Goal: Transaction & Acquisition: Purchase product/service

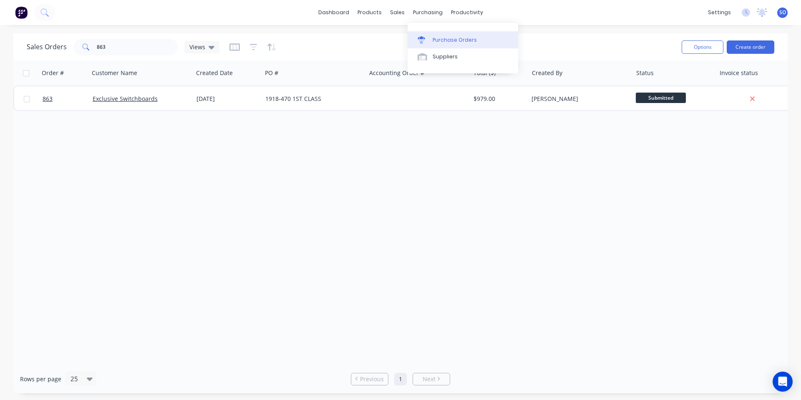
click at [431, 35] on link "Purchase Orders" at bounding box center [463, 39] width 111 height 17
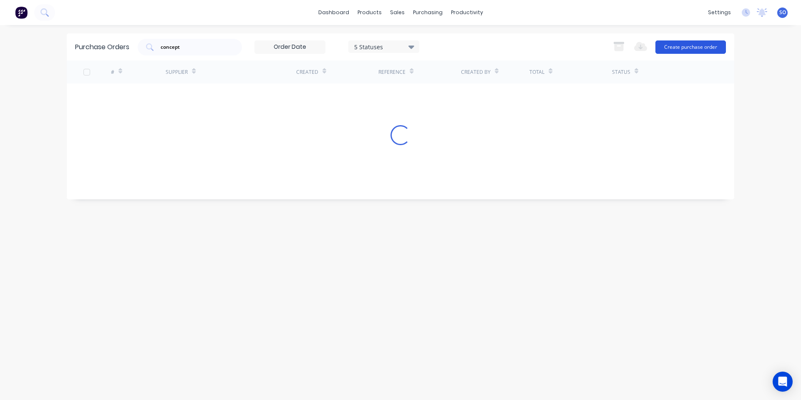
click at [718, 44] on button "Create purchase order" at bounding box center [690, 46] width 71 height 13
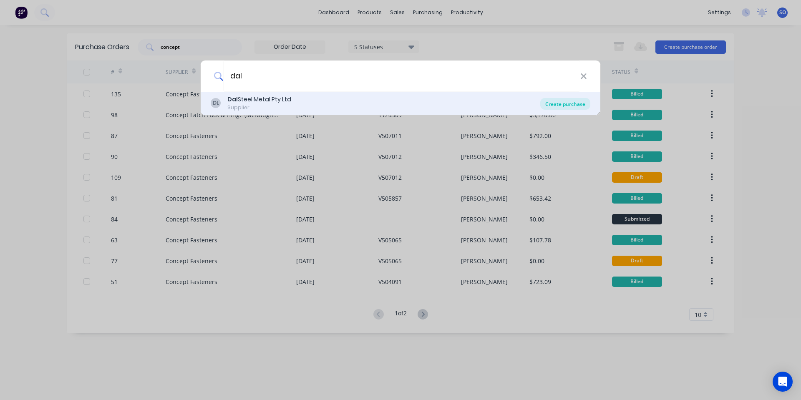
type input "dal"
click at [579, 104] on div "Create purchase" at bounding box center [565, 104] width 50 height 12
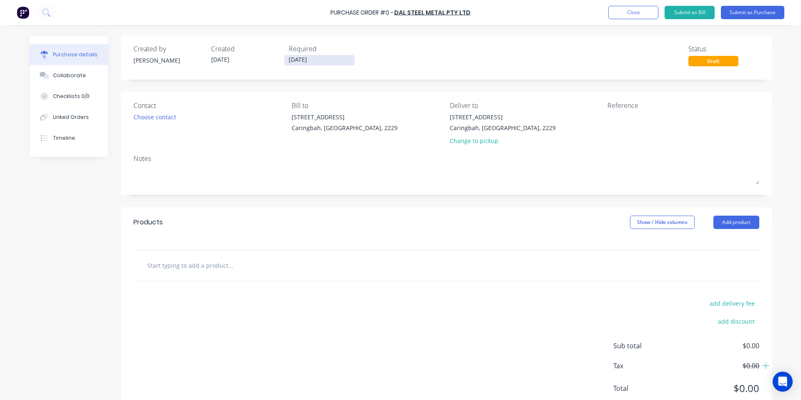
drag, startPoint x: 292, startPoint y: 58, endPoint x: 310, endPoint y: 110, distance: 54.6
click at [292, 58] on input "30/09/25" at bounding box center [320, 60] width 70 height 10
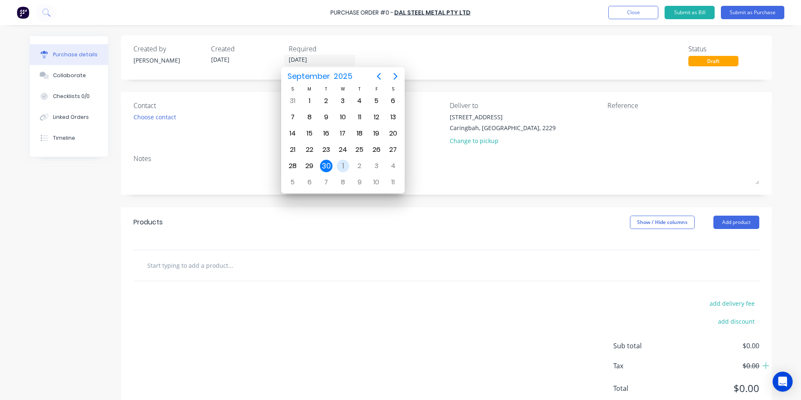
click at [343, 166] on div "1" at bounding box center [343, 166] width 13 height 13
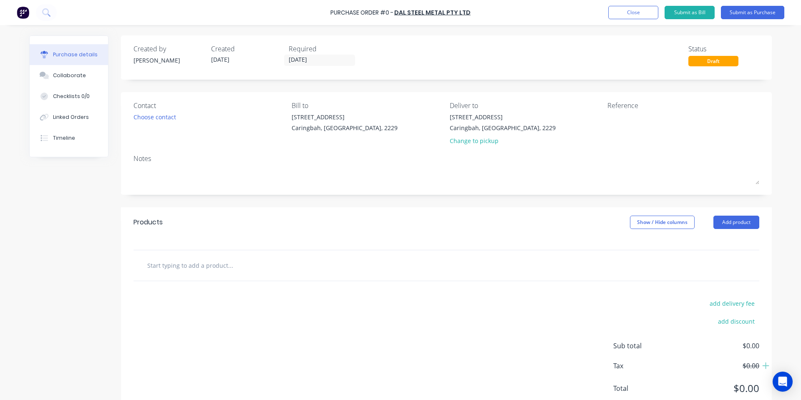
type input "01/10/25"
click at [218, 264] on input "text" at bounding box center [230, 265] width 167 height 17
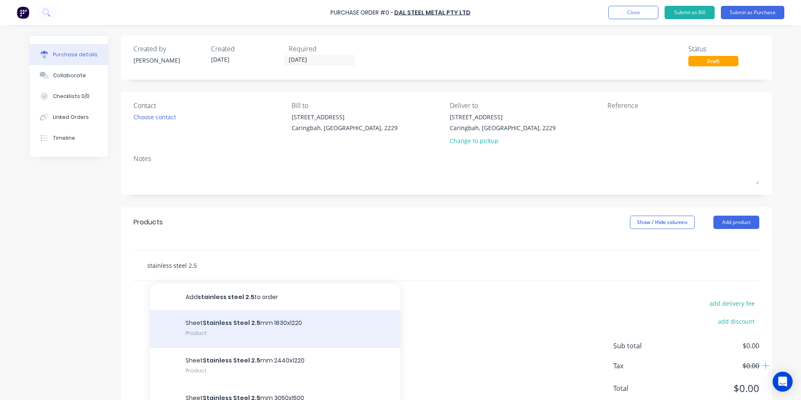
type input "stainless steel 2.5"
click at [297, 323] on div "Sheet Stainless Steel 2.5 mm 1830x1220 Product" at bounding box center [275, 329] width 250 height 38
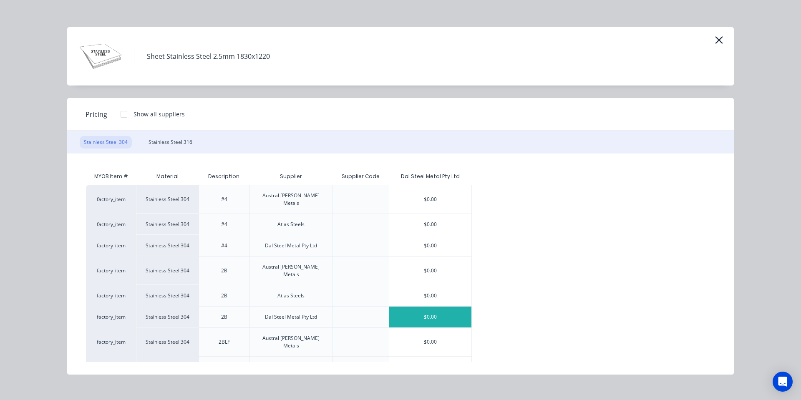
click at [426, 307] on div "$0.00" at bounding box center [430, 317] width 83 height 21
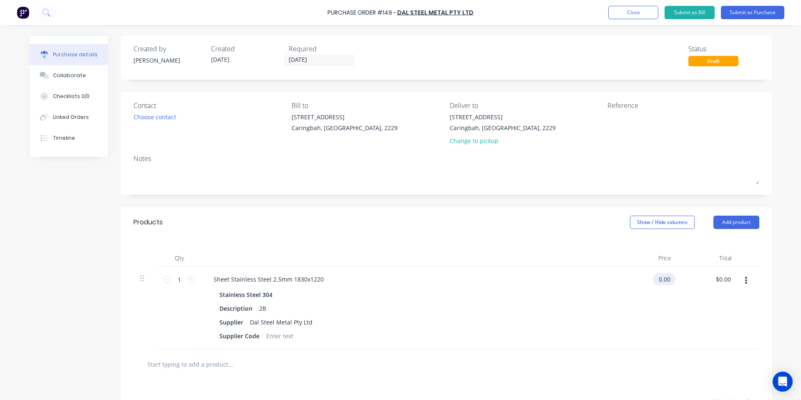
click at [660, 277] on input "0.00" at bounding box center [662, 279] width 19 height 12
type input "$0.02"
click at [179, 278] on input "1" at bounding box center [179, 279] width 17 height 13
type input "2"
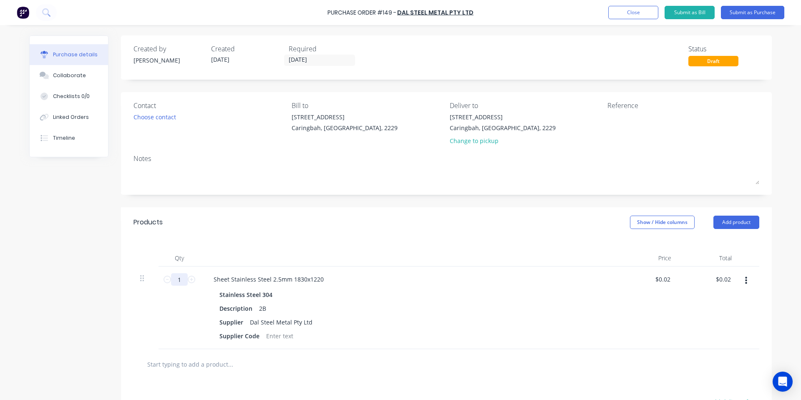
type input "$0.04"
type input "2"
click at [666, 279] on input "0.02" at bounding box center [664, 279] width 16 height 12
click at [610, 326] on div "Sheet Stainless Steel 2.5mm 1830x1220 Stainless Steel 304 Description 2B Suppli…" at bounding box center [408, 308] width 417 height 83
click at [660, 280] on input "0.02" at bounding box center [662, 279] width 19 height 12
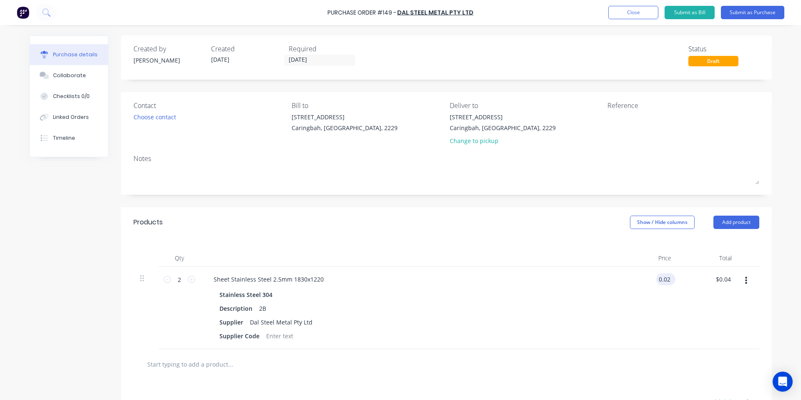
click at [660, 280] on input "0.02" at bounding box center [664, 279] width 16 height 12
type input "$200.00"
type input "$400.00"
click at [430, 233] on div "Products Show / Hide columns Add product" at bounding box center [446, 222] width 651 height 30
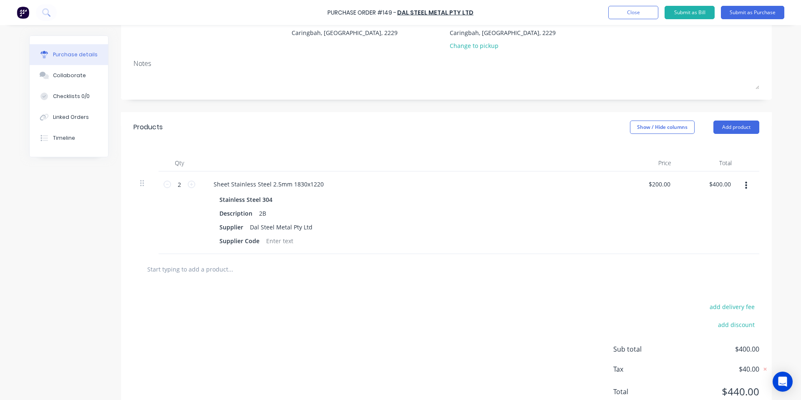
scroll to position [111, 0]
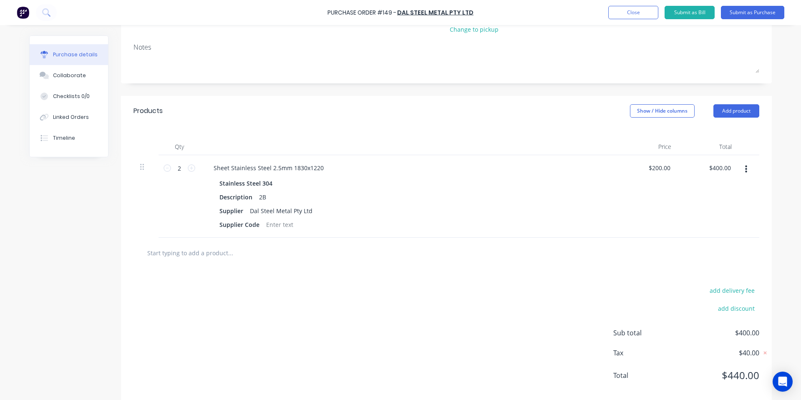
click at [211, 247] on input "text" at bounding box center [230, 252] width 167 height 17
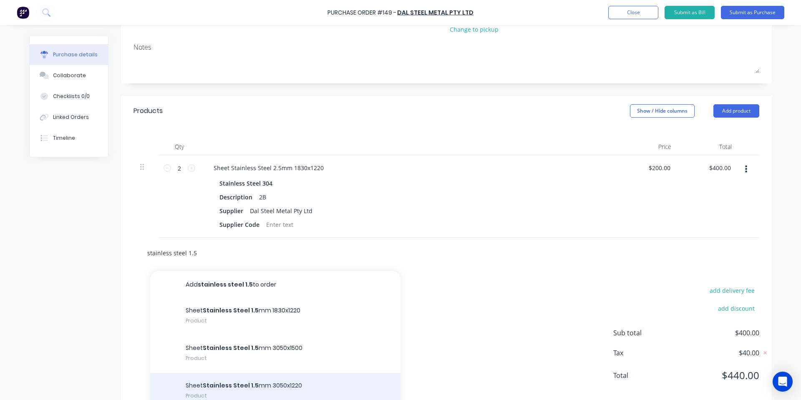
type input "stainless steel 1.5"
click at [303, 384] on div "Sheet Stainless Steel 1.5 mm 3050x1220 Product" at bounding box center [275, 392] width 250 height 38
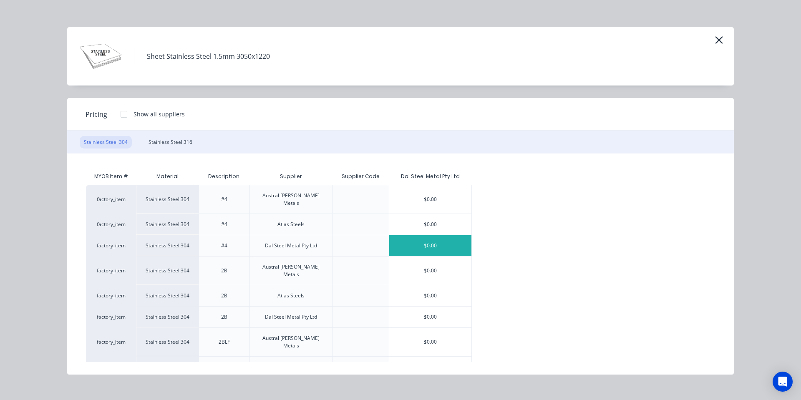
click at [429, 238] on div "$0.00" at bounding box center [430, 245] width 83 height 21
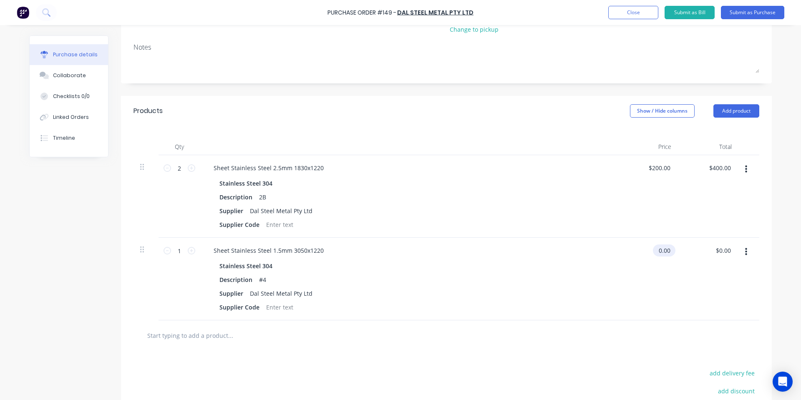
click at [661, 249] on input "0.00" at bounding box center [662, 250] width 19 height 12
type input "$0.02"
click at [211, 342] on input "text" at bounding box center [230, 335] width 167 height 17
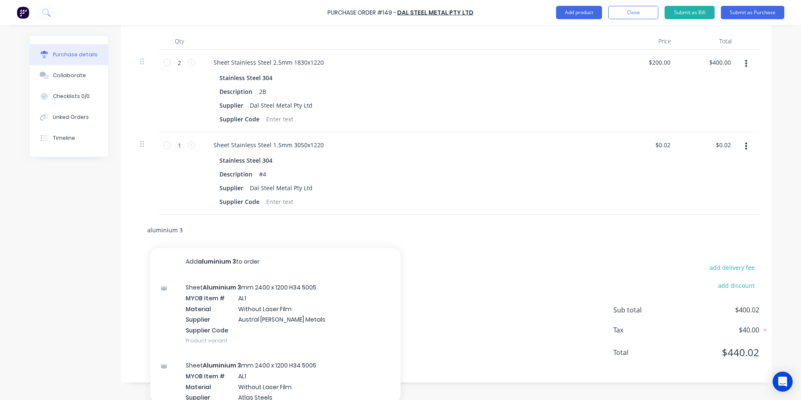
scroll to position [219, 0]
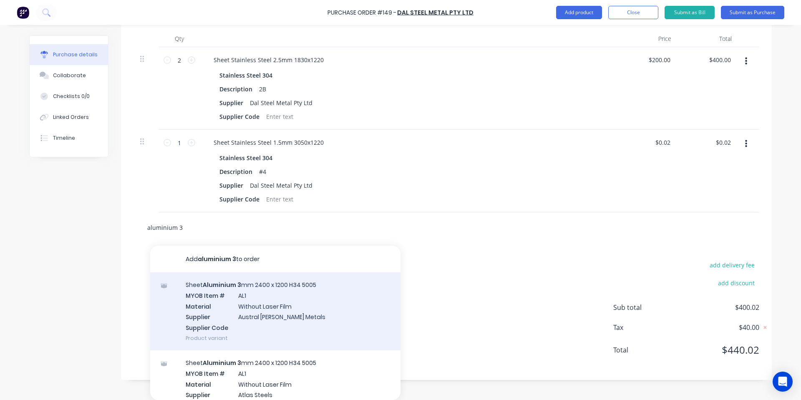
type input "aluminium 3"
click at [273, 314] on div "Sheet Aluminium 3 mm 2400 x 1200 H34 5005 MYOB Item # AL1 Material Without Lase…" at bounding box center [275, 311] width 250 height 78
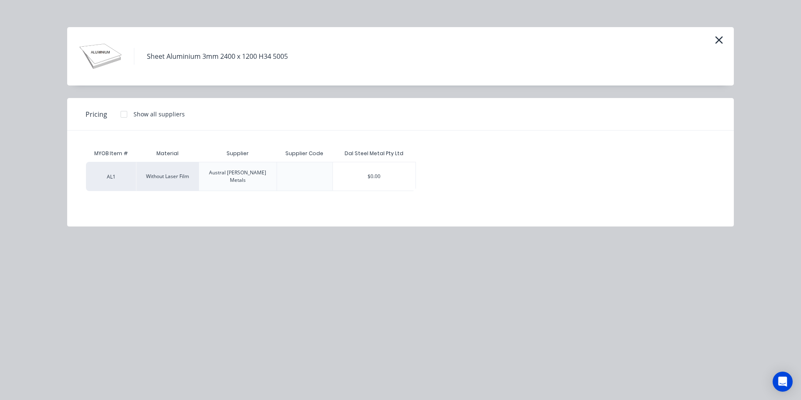
scroll to position [208, 0]
click at [220, 273] on div "Sheet Aluminium 3mm 2400 x 1200 H34 5005 Pricing Show all suppliers MYOB Item #…" at bounding box center [400, 200] width 801 height 400
click at [719, 35] on icon "button" at bounding box center [719, 40] width 9 height 12
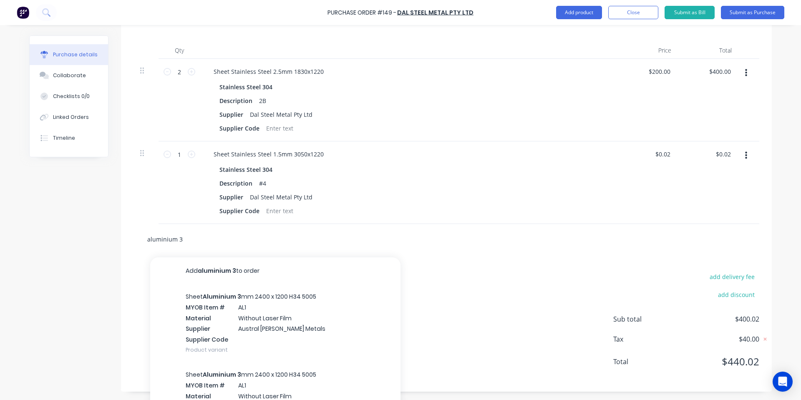
drag, startPoint x: 232, startPoint y: 240, endPoint x: 227, endPoint y: 243, distance: 5.4
click at [232, 240] on div "aluminium 3 Add aluminium 3 to order Sheet Aluminium 3 mm 2400 x 1200 H34 5005 …" at bounding box center [446, 239] width 626 height 30
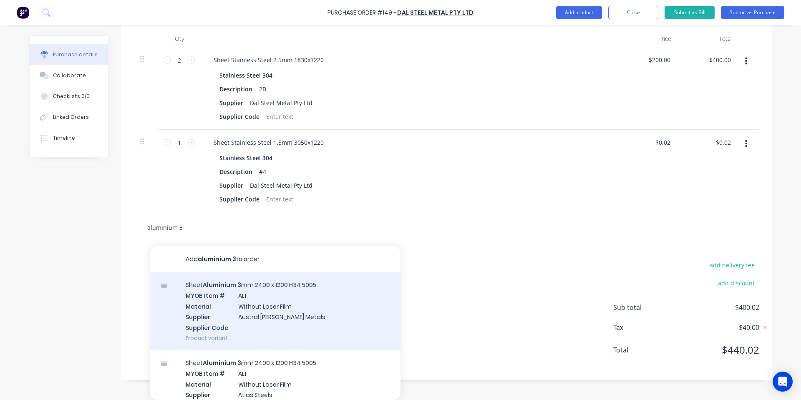
scroll to position [111, 0]
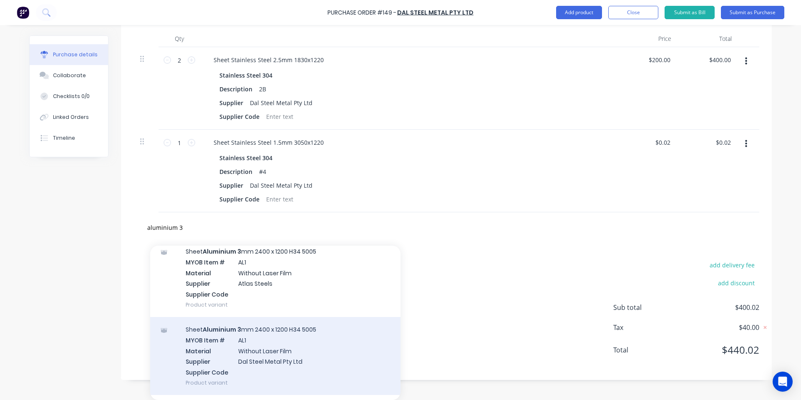
click at [308, 349] on div "Sheet Aluminium 3 mm 2400 x 1200 H34 5005 MYOB Item # AL1 Material Without Lase…" at bounding box center [275, 356] width 250 height 78
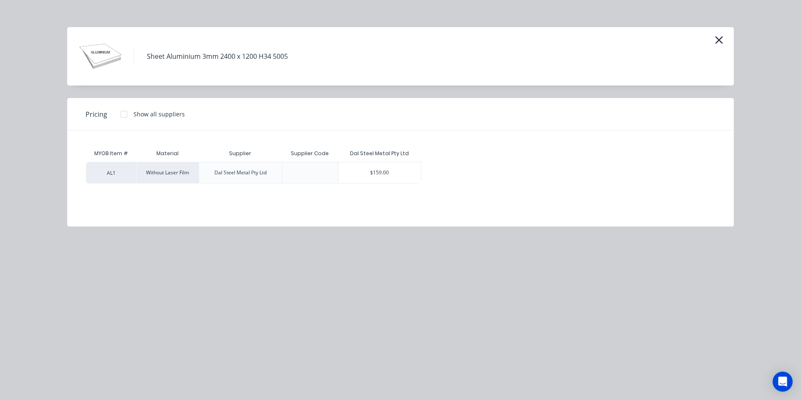
click at [367, 184] on div "MYOB Item # Material Supplier Supplier Code Dal Steel Metal Pty Ltd AL1 Without…" at bounding box center [400, 172] width 667 height 83
click at [372, 174] on div "$159.00" at bounding box center [379, 172] width 83 height 21
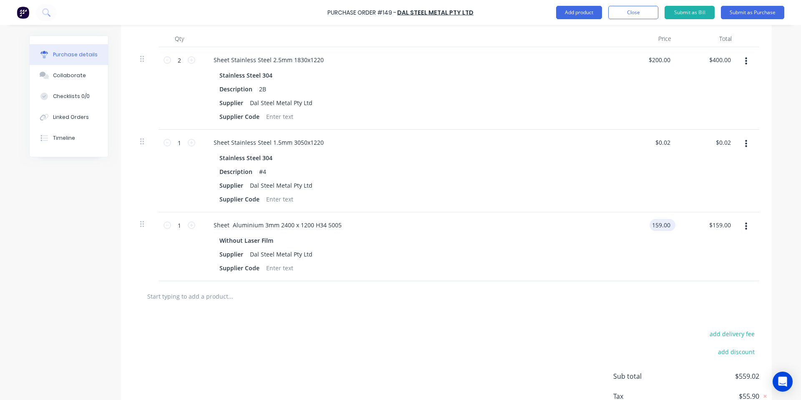
click at [664, 223] on input "159.00" at bounding box center [661, 225] width 23 height 12
type input "$159.06"
click at [656, 191] on div "$0.02 $0.02" at bounding box center [647, 171] width 60 height 83
click at [667, 227] on input "159.06" at bounding box center [659, 225] width 26 height 12
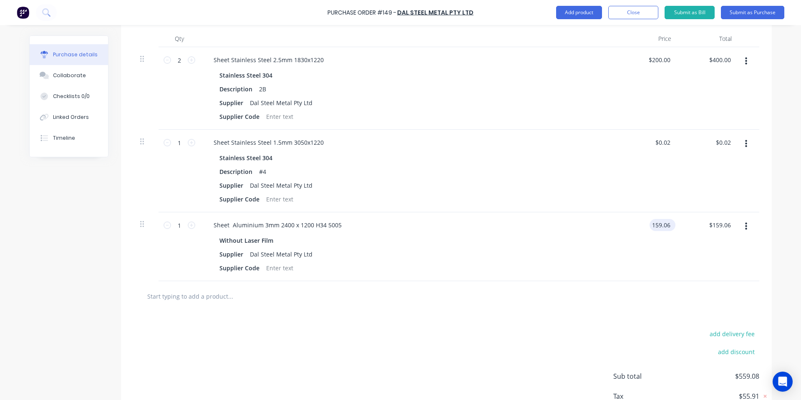
click at [667, 227] on input "159.06" at bounding box center [661, 225] width 23 height 12
type input "156"
type input "0.02"
type input "$156.00"
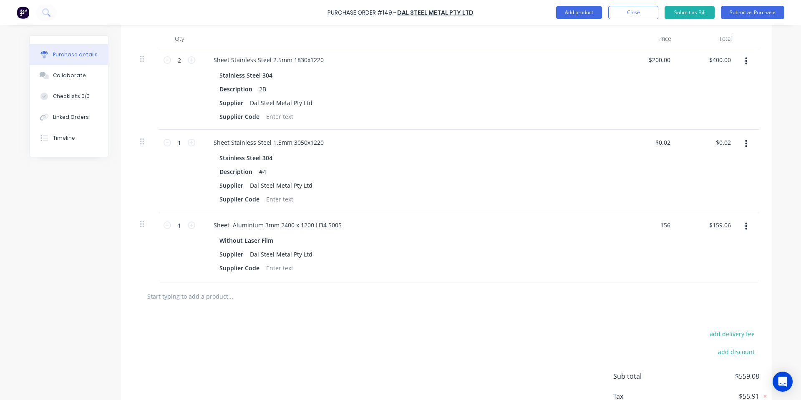
type input "$156.00"
click at [651, 144] on div "0.02 $0.02" at bounding box center [647, 171] width 60 height 83
click at [661, 139] on input "0.02" at bounding box center [664, 142] width 16 height 12
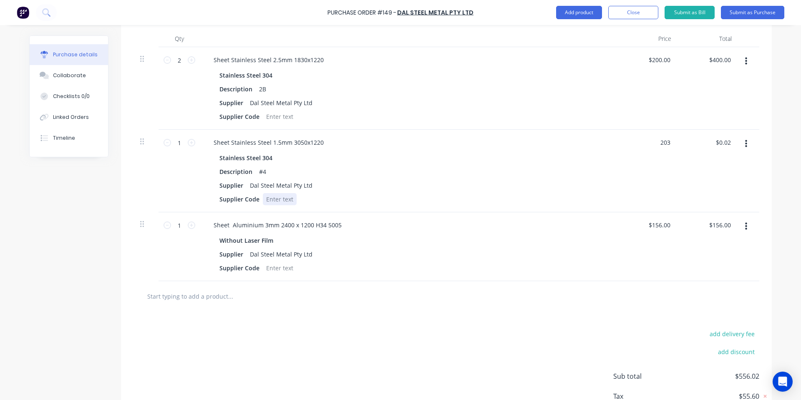
type input "$203.00"
click at [584, 195] on div "Supplier Code" at bounding box center [407, 199] width 382 height 12
click at [720, 337] on button "add delivery fee" at bounding box center [732, 333] width 55 height 11
type input "$85.00"
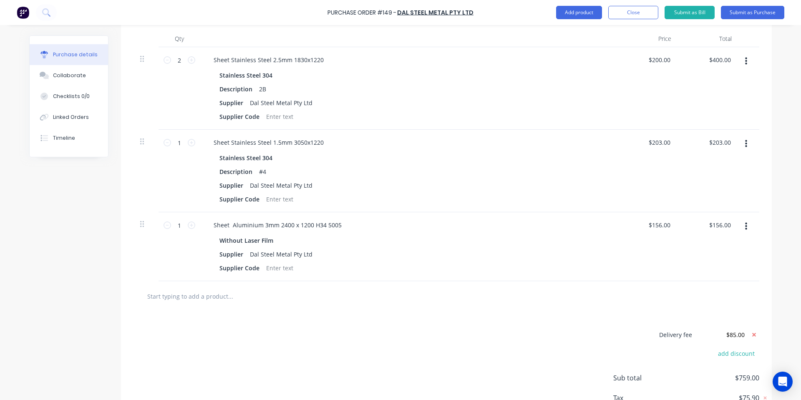
click at [503, 375] on div "Delivery fee $85.00 add discount Sub total $759.00 Tax $75.90 Total $834.90" at bounding box center [446, 381] width 651 height 139
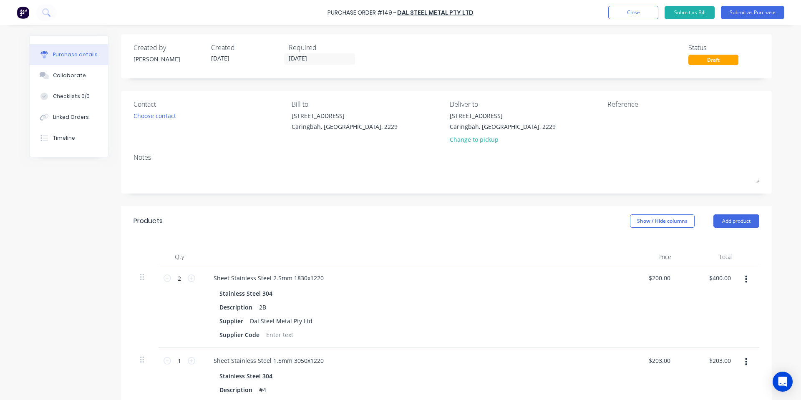
scroll to position [0, 0]
click at [744, 5] on div "Purchase Order #149 - Dal Steel Metal Pty Ltd Add product Close Submit as Bill …" at bounding box center [400, 12] width 801 height 25
click at [743, 9] on button "Submit as Purchase" at bounding box center [752, 12] width 63 height 13
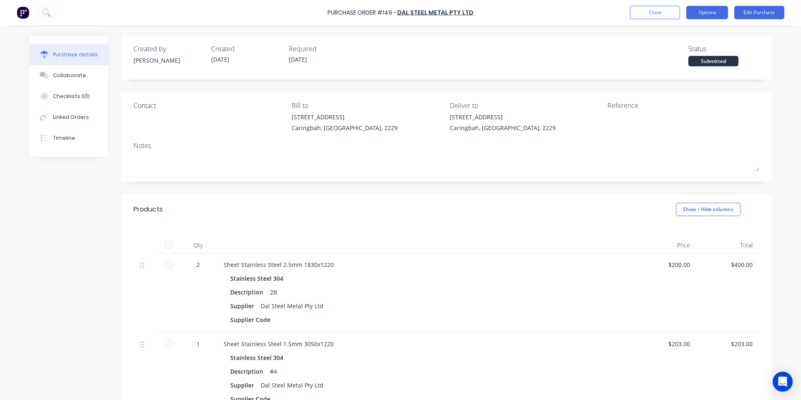
click at [694, 14] on button "Options" at bounding box center [707, 12] width 42 height 13
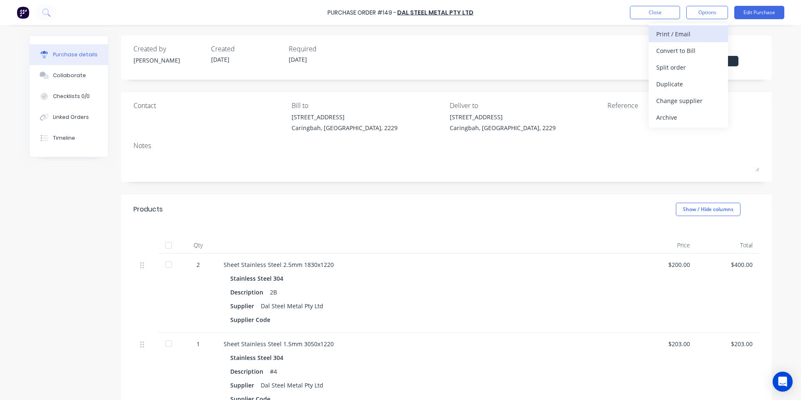
click at [693, 35] on div "Print / Email" at bounding box center [688, 34] width 64 height 12
click at [666, 55] on div "With pricing" at bounding box center [688, 51] width 64 height 12
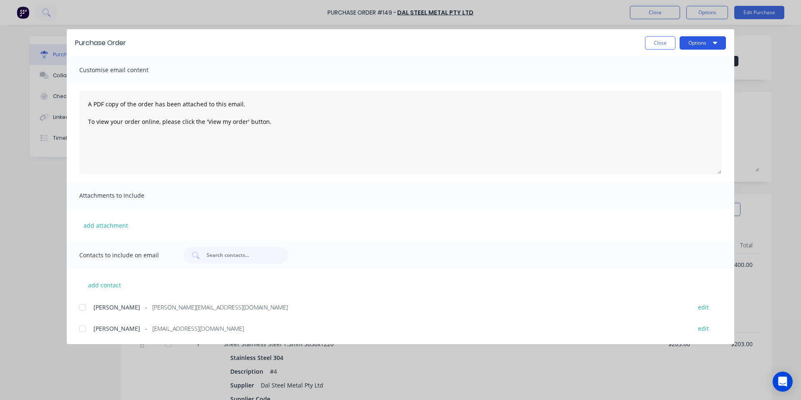
drag, startPoint x: 699, startPoint y: 53, endPoint x: 700, endPoint y: 48, distance: 4.9
click at [699, 52] on div "Purchase Order Close Options" at bounding box center [400, 42] width 667 height 27
click at [704, 43] on button "Options" at bounding box center [703, 42] width 46 height 13
click at [685, 83] on div "Print" at bounding box center [686, 81] width 64 height 12
click at [661, 35] on div "Purchase Order Close Options" at bounding box center [400, 42] width 667 height 27
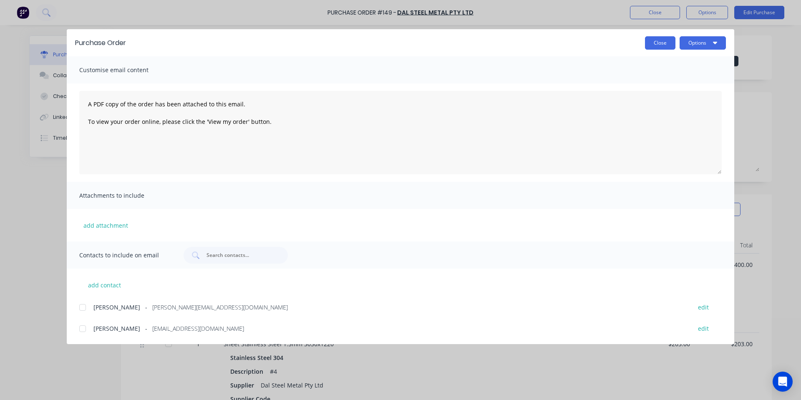
click at [662, 39] on button "Close" at bounding box center [660, 42] width 30 height 13
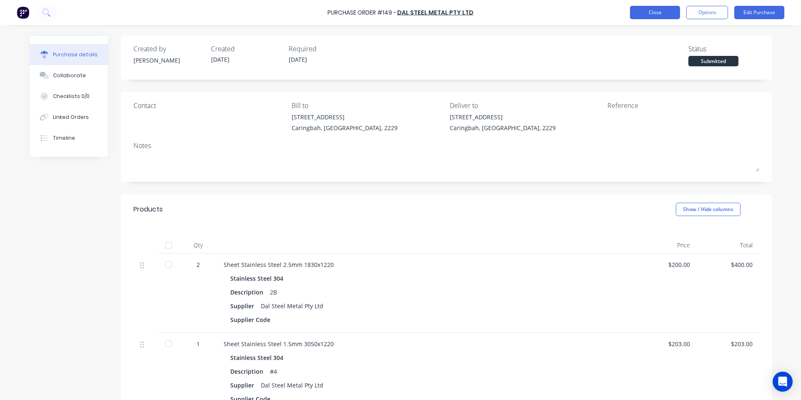
click at [646, 14] on button "Close" at bounding box center [655, 12] width 50 height 13
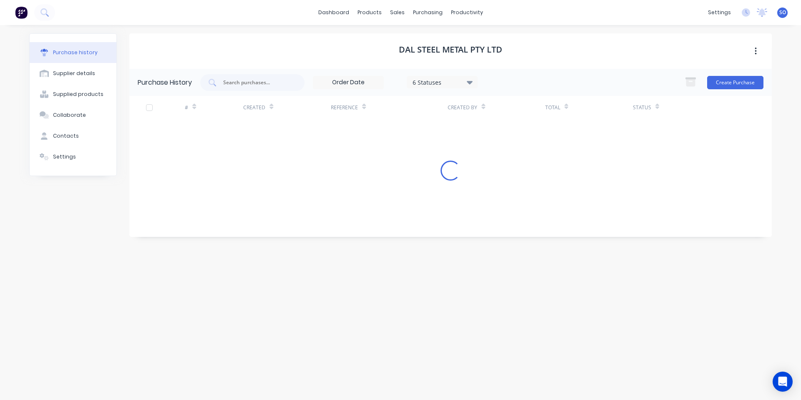
click at [721, 91] on div "Purchase History 6 Statuses 6 Statuses Create Purchase" at bounding box center [450, 82] width 642 height 27
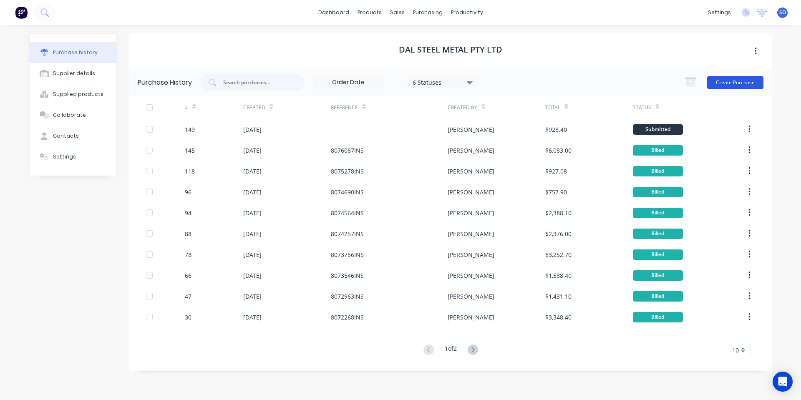
click at [723, 86] on button "Create Purchase" at bounding box center [735, 82] width 56 height 13
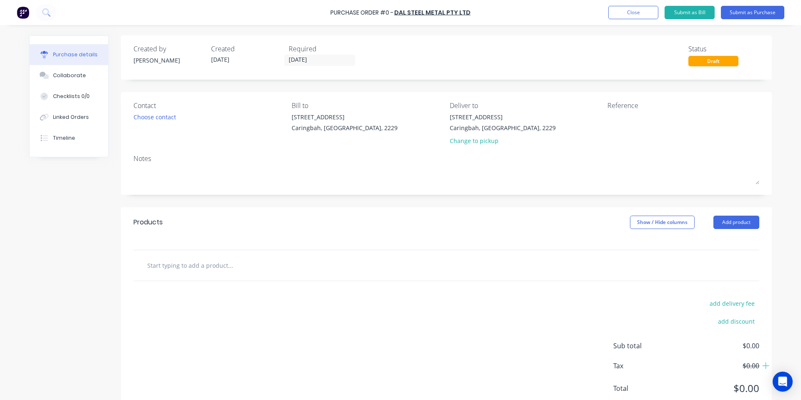
click at [316, 49] on div "Required" at bounding box center [324, 49] width 71 height 10
click at [319, 57] on input "30/09/25" at bounding box center [320, 60] width 70 height 10
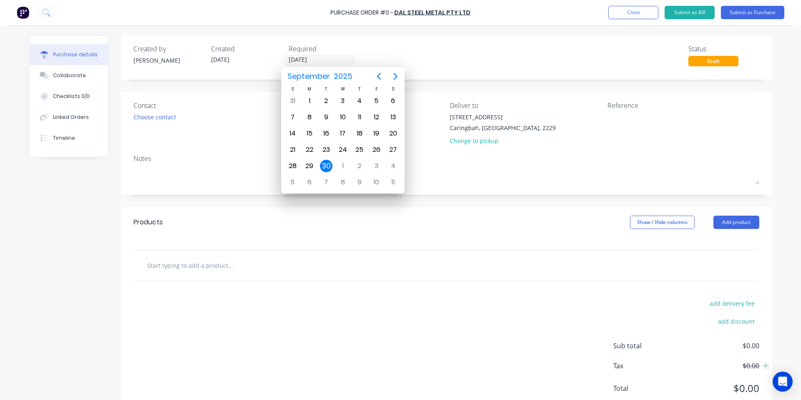
drag, startPoint x: 541, startPoint y: 33, endPoint x: 551, endPoint y: 35, distance: 9.9
click at [542, 33] on div "Purchase details Collaborate Checklists 0/0 Linked Orders Timeline Created by S…" at bounding box center [400, 187] width 759 height 358
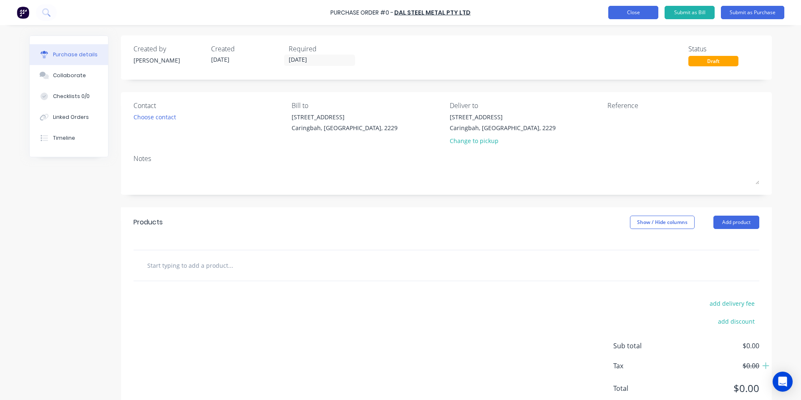
click at [637, 14] on button "Close" at bounding box center [633, 12] width 50 height 13
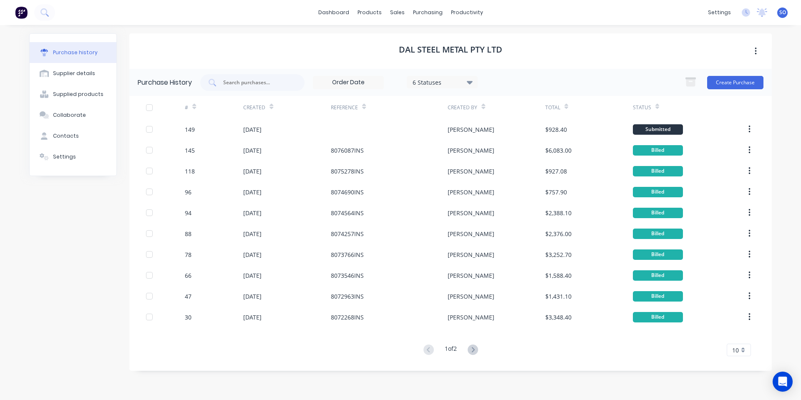
click at [413, 43] on div "Dal Steel Metal Pty Ltd" at bounding box center [450, 50] width 642 height 35
click at [429, 36] on div at bounding box center [424, 40] width 13 height 8
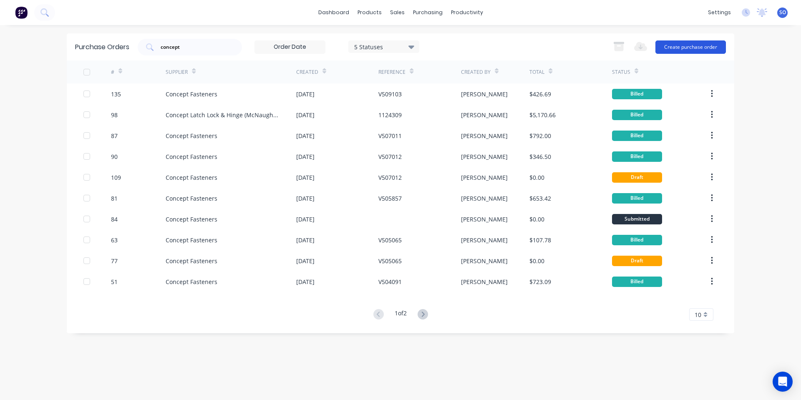
click at [692, 48] on button "Create purchase order" at bounding box center [690, 46] width 71 height 13
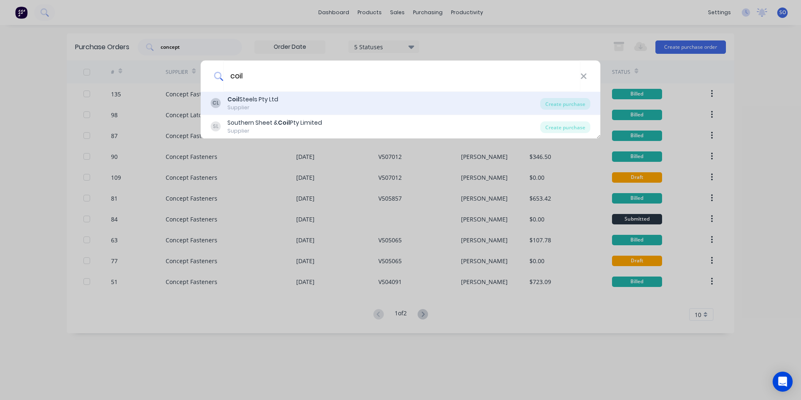
type input "coil"
click at [565, 97] on div "CL Coil Steels Pty Ltd Supplier Create purchase" at bounding box center [401, 103] width 400 height 23
click at [566, 106] on div "Create purchase" at bounding box center [565, 104] width 50 height 12
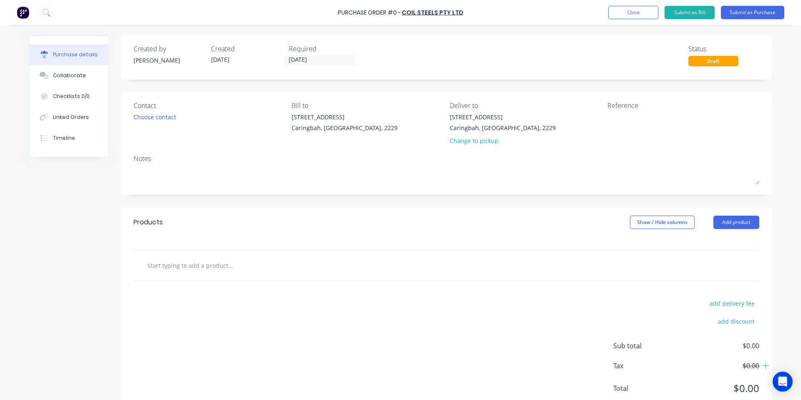
click at [353, 150] on div "Contact Choose contact Bill to 100 Willarong Rd Caringbah, New South Wales, 222…" at bounding box center [446, 143] width 651 height 103
click at [296, 60] on input "30/09/25" at bounding box center [320, 60] width 70 height 10
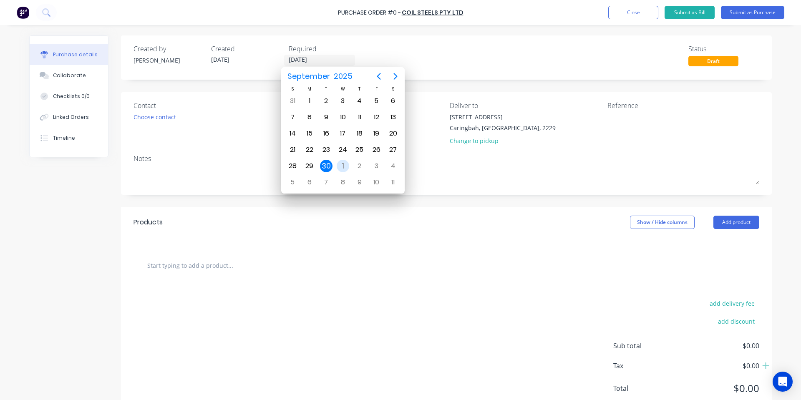
click at [341, 168] on div "1" at bounding box center [343, 166] width 13 height 13
type input "01/10/25"
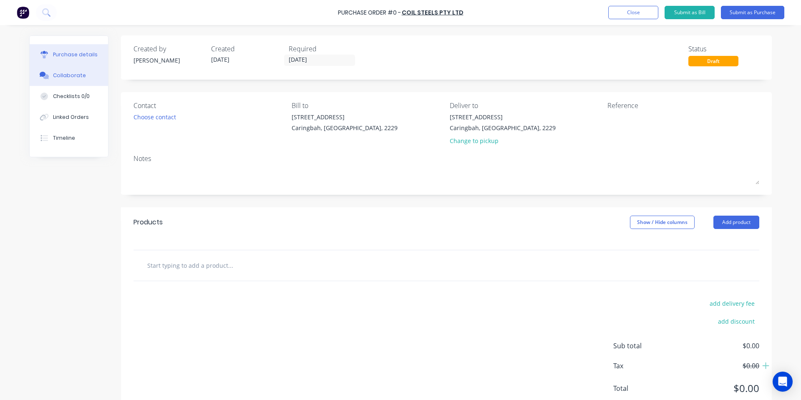
click at [44, 78] on icon at bounding box center [46, 76] width 6 height 5
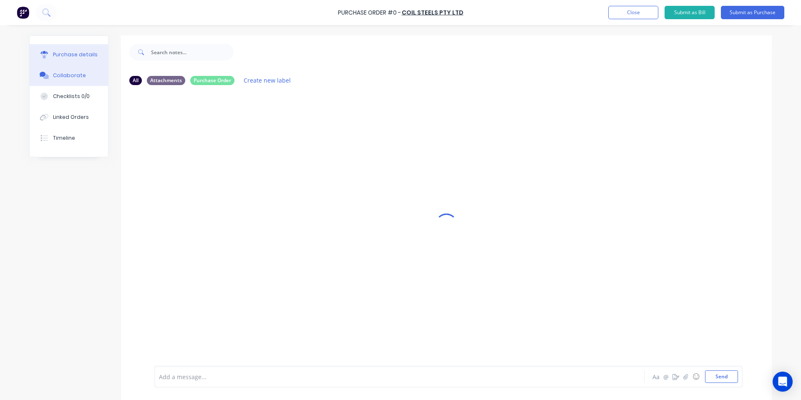
click at [83, 49] on button "Purchase details" at bounding box center [69, 54] width 78 height 21
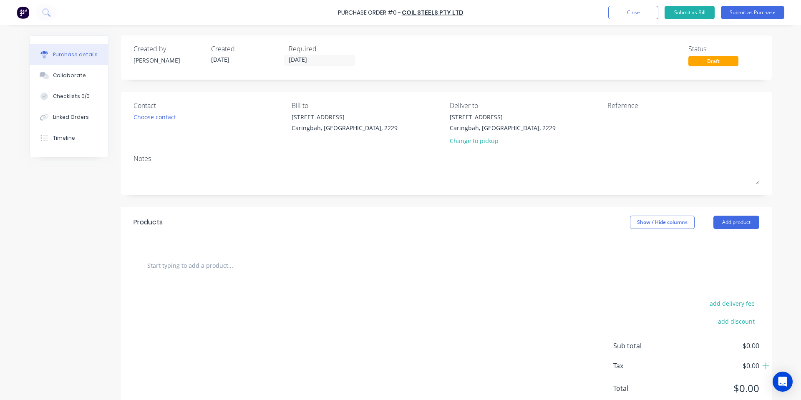
click at [224, 260] on input "text" at bounding box center [230, 265] width 167 height 17
click at [214, 266] on input "text" at bounding box center [230, 265] width 167 height 17
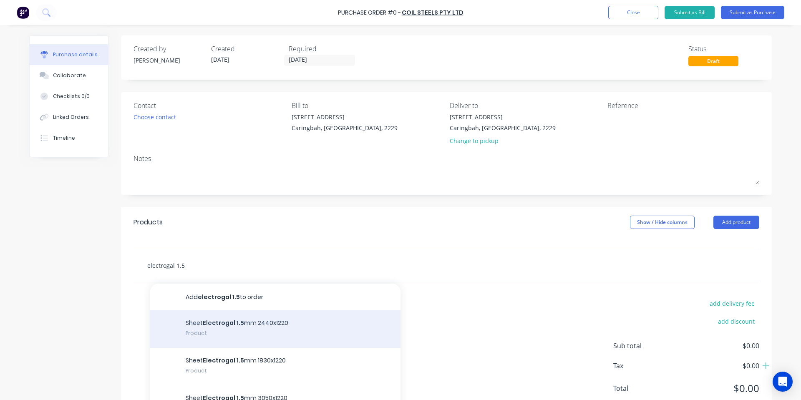
type input "electrogal 1.5"
click at [284, 331] on div "Sheet Electrogal 1.5 mm 2440x1220 Product" at bounding box center [275, 329] width 250 height 38
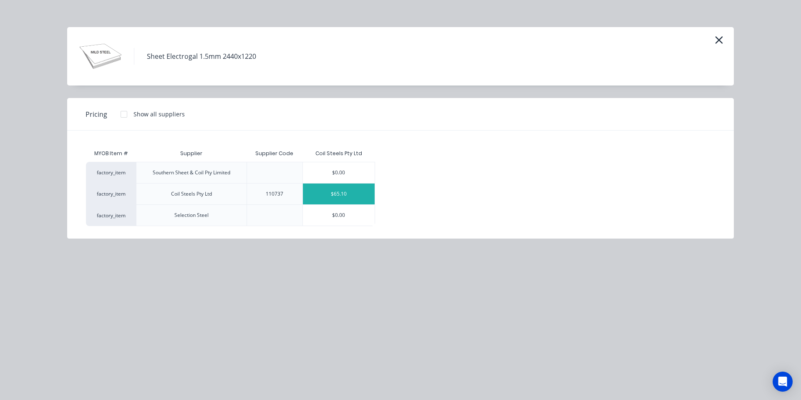
click at [330, 196] on div "$65.10" at bounding box center [339, 194] width 72 height 21
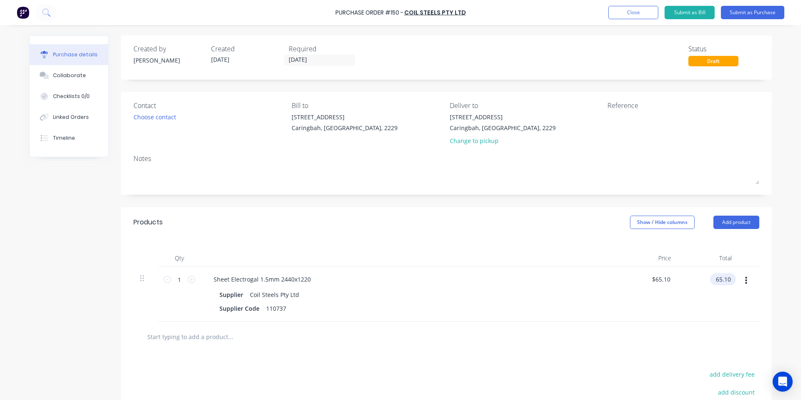
click at [717, 278] on input "65.10" at bounding box center [721, 279] width 23 height 12
click at [723, 280] on input "65.10" at bounding box center [722, 279] width 19 height 12
click at [722, 280] on input "65.10" at bounding box center [722, 279] width 19 height 12
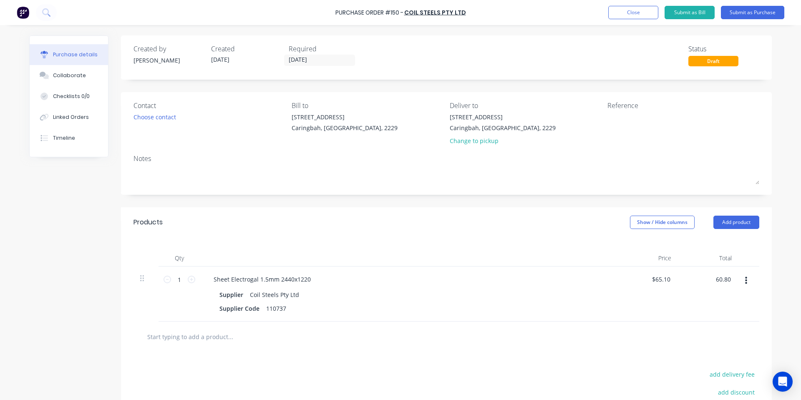
type input "60.80"
type input "$60.80"
click at [623, 248] on div "Qty Price Total 1 1 Sheet Electrogal 1.5mm 2440x1220 Supplier Coil Steels Pty L…" at bounding box center [446, 279] width 651 height 84
click at [657, 282] on input "60.80" at bounding box center [661, 279] width 23 height 12
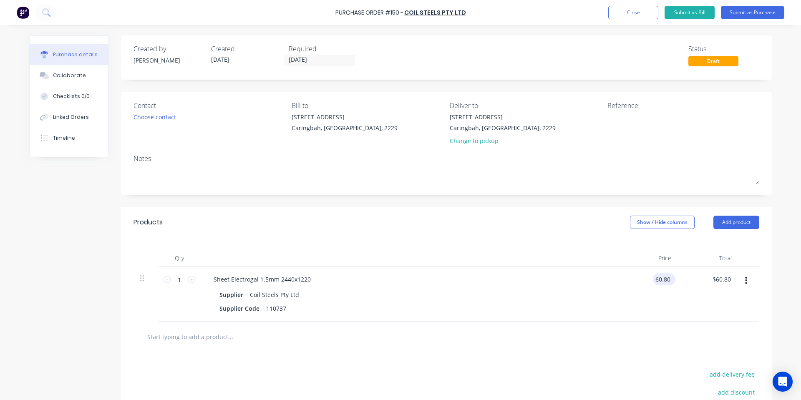
click at [657, 282] on input "60.80" at bounding box center [662, 279] width 19 height 12
type input "$60.80"
click at [589, 322] on div at bounding box center [446, 337] width 626 height 30
click at [174, 277] on input "1" at bounding box center [179, 279] width 17 height 13
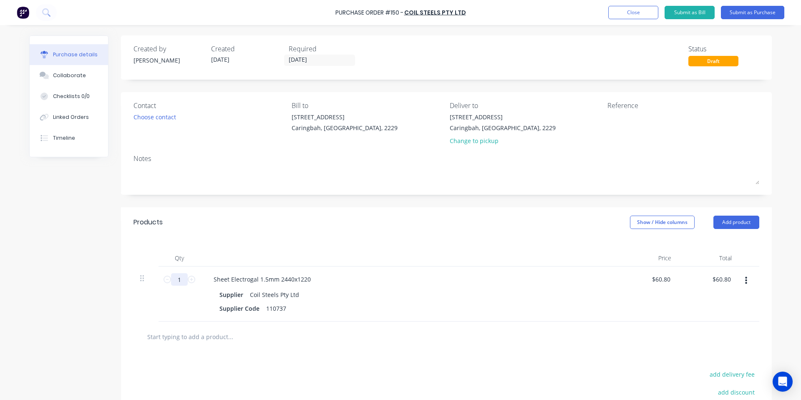
type input "5"
type input "$304.00"
type input "56"
type input "$3,404.80"
type input "56"
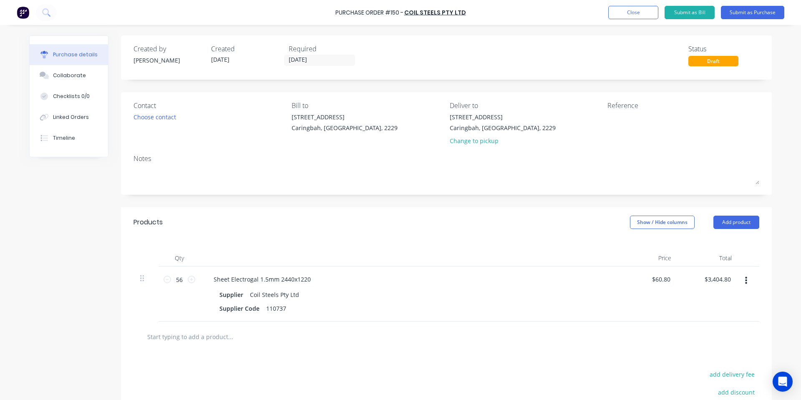
click at [409, 224] on div "Products Show / Hide columns Add product" at bounding box center [446, 222] width 651 height 30
click at [203, 335] on input "text" at bounding box center [230, 336] width 167 height 17
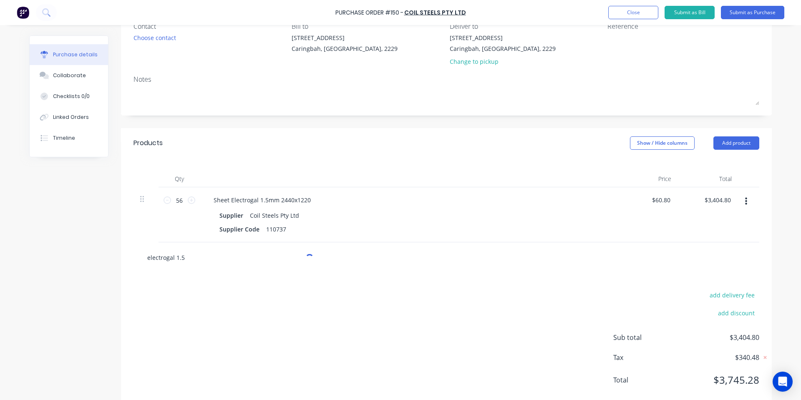
scroll to position [98, 0]
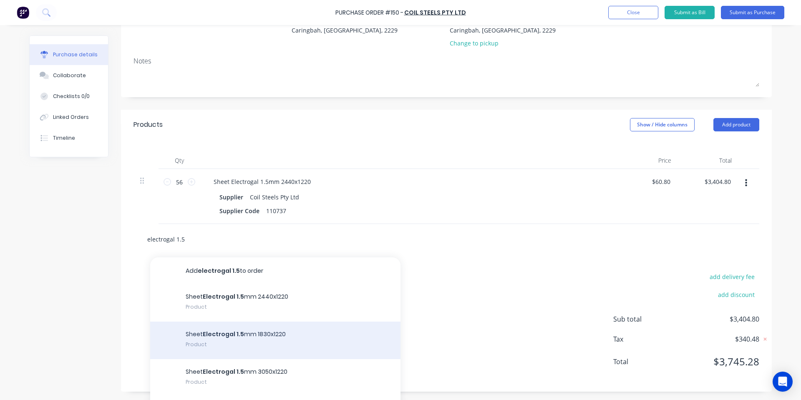
type input "electrogal 1.5"
click at [259, 344] on div "Sheet Electrogal 1.5 mm 1830x1220 Product" at bounding box center [275, 341] width 250 height 38
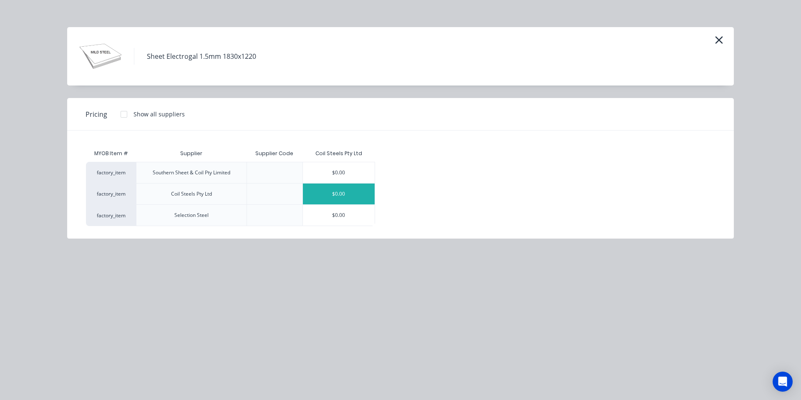
click at [333, 194] on div "$0.00" at bounding box center [339, 194] width 72 height 21
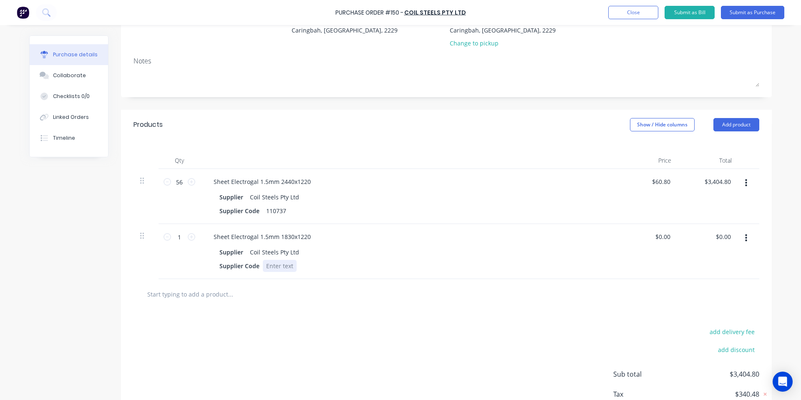
click at [553, 259] on div "Supplier Coil Steels Pty Ltd Supplier Code" at bounding box center [409, 259] width 404 height 26
click at [666, 237] on input "0.00" at bounding box center [662, 237] width 19 height 12
click at [666, 237] on input "0.00" at bounding box center [664, 237] width 16 height 12
click at [658, 237] on input "45..30" at bounding box center [662, 237] width 20 height 12
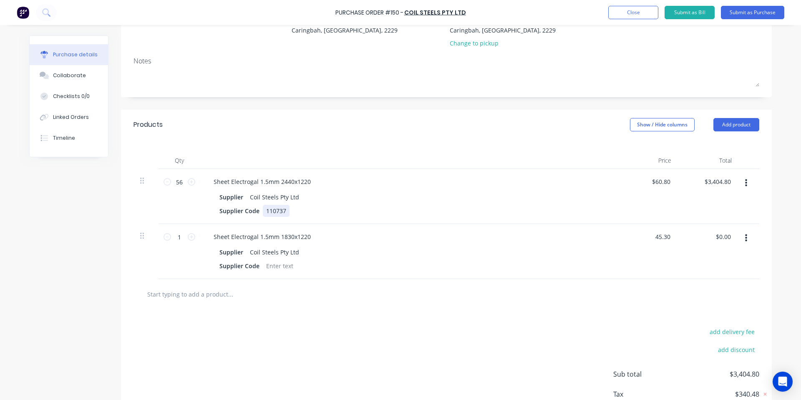
type input "$45.30"
click at [602, 222] on div "Sheet Electrogal 1.5mm 2440x1220 Supplier Coil Steels Pty Ltd Supplier Code 110…" at bounding box center [408, 196] width 417 height 55
click at [173, 233] on input "1" at bounding box center [179, 237] width 17 height 13
type input "3"
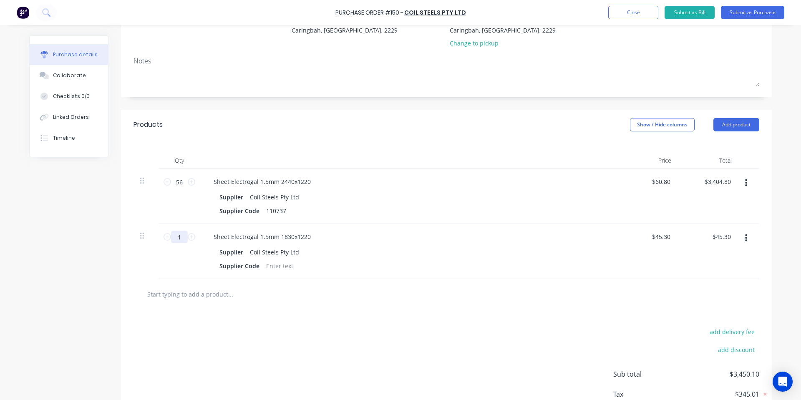
type input "$135.90"
type input "38"
type input "$1,721.40"
type input "38"
click at [174, 294] on input "text" at bounding box center [230, 294] width 167 height 17
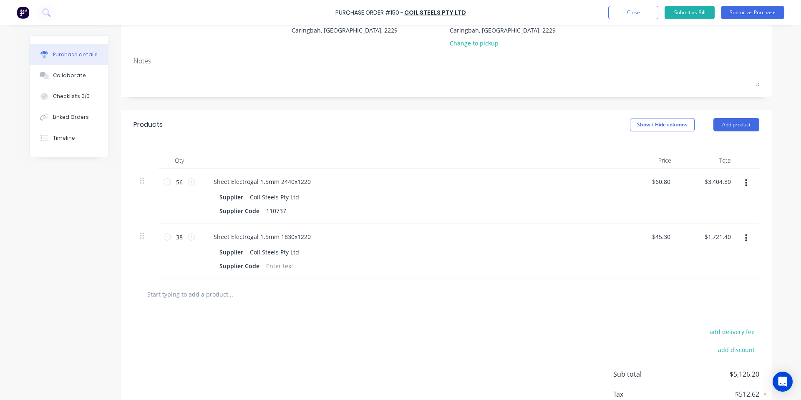
type input "g"
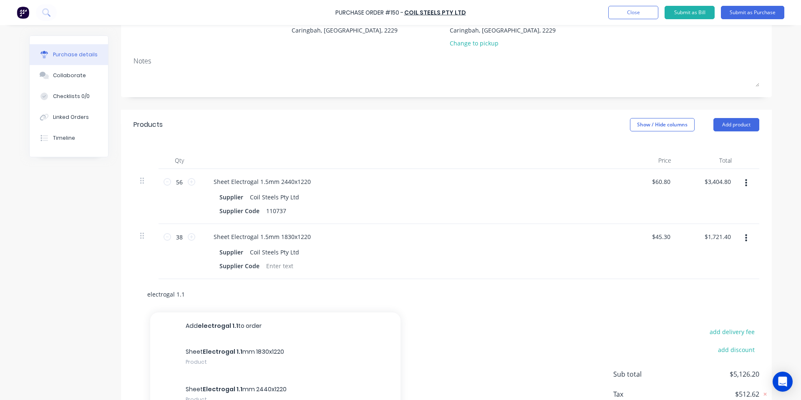
scroll to position [164, 0]
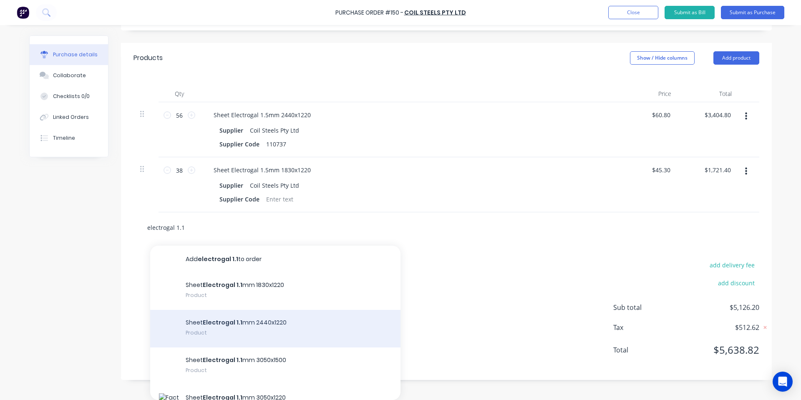
type input "electrogal 1.1"
click at [264, 328] on div "Sheet Electrogal 1.1 mm 2440x1220 Product" at bounding box center [275, 329] width 250 height 38
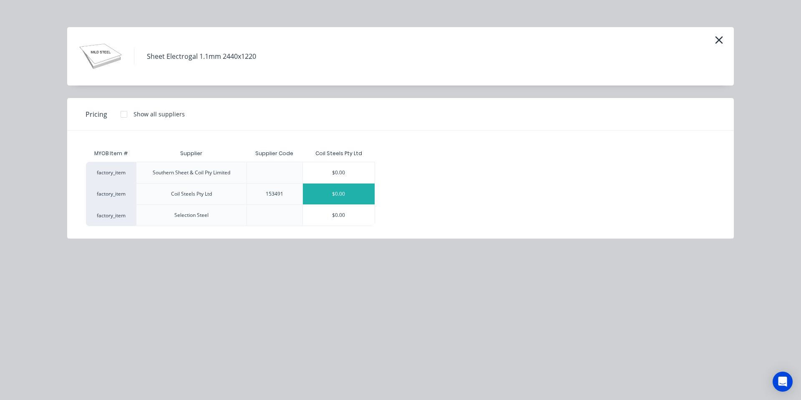
click at [338, 194] on div "$0.00" at bounding box center [339, 194] width 72 height 21
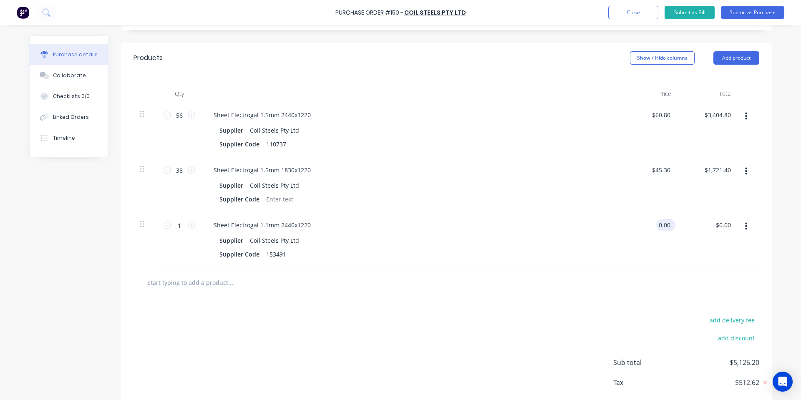
click at [665, 222] on input "0.00" at bounding box center [664, 225] width 16 height 12
click at [659, 223] on input "0.00" at bounding box center [664, 225] width 16 height 12
type input "$45.85"
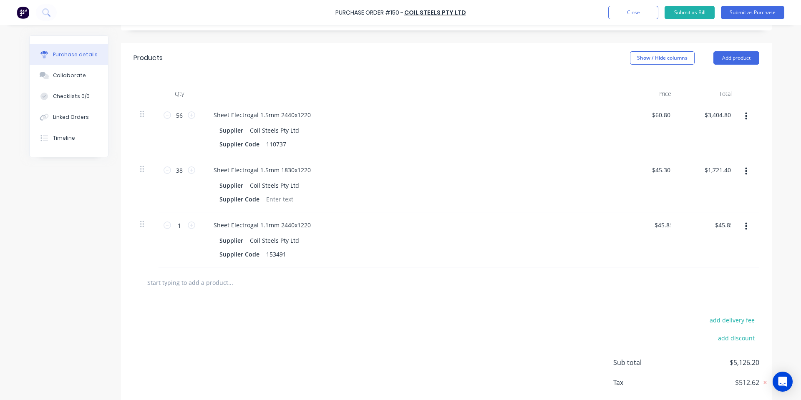
click at [616, 290] on div at bounding box center [446, 282] width 612 height 17
click at [171, 228] on input "1" at bounding box center [179, 225] width 17 height 13
type input "7"
type input "$320.95"
type input "78"
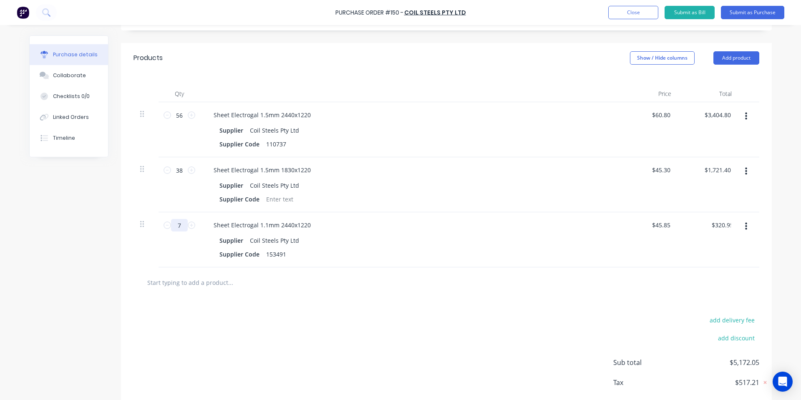
type input "$3,576.30"
type input "78"
click at [341, 295] on div at bounding box center [446, 282] width 626 height 30
click at [217, 280] on input "text" at bounding box center [230, 282] width 167 height 17
type input "g"
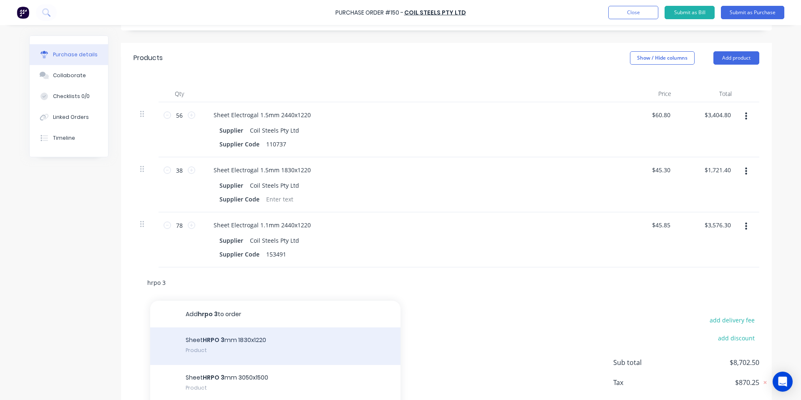
type input "hrpo 3"
click at [261, 355] on div "Sheet HRPO 3 mm 1830x1220 Product" at bounding box center [275, 346] width 250 height 38
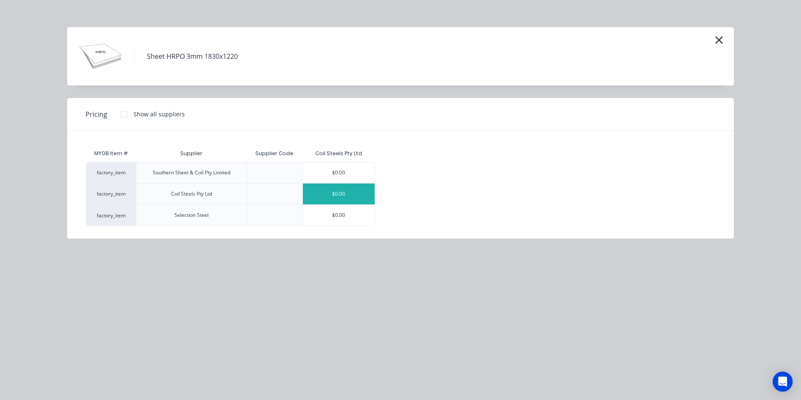
click at [349, 189] on div "$0.00" at bounding box center [339, 194] width 72 height 21
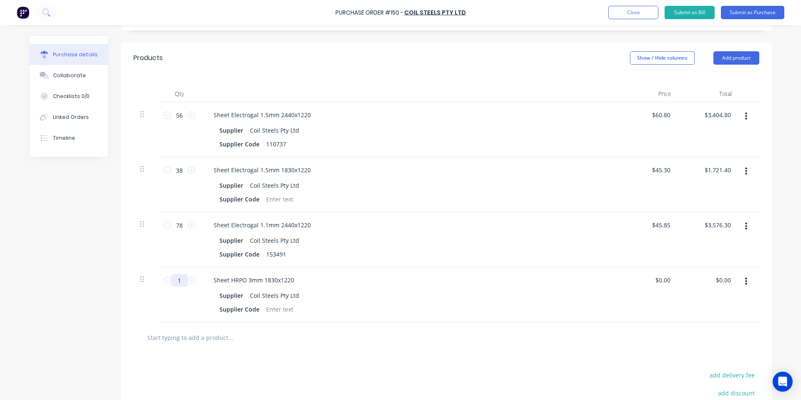
click at [176, 283] on input "1" at bounding box center [179, 280] width 17 height 13
type input "27"
click at [423, 348] on div at bounding box center [446, 337] width 626 height 30
click at [738, 54] on button "Add product" at bounding box center [736, 57] width 46 height 13
click at [706, 148] on div "Notes (Internal)" at bounding box center [719, 146] width 64 height 12
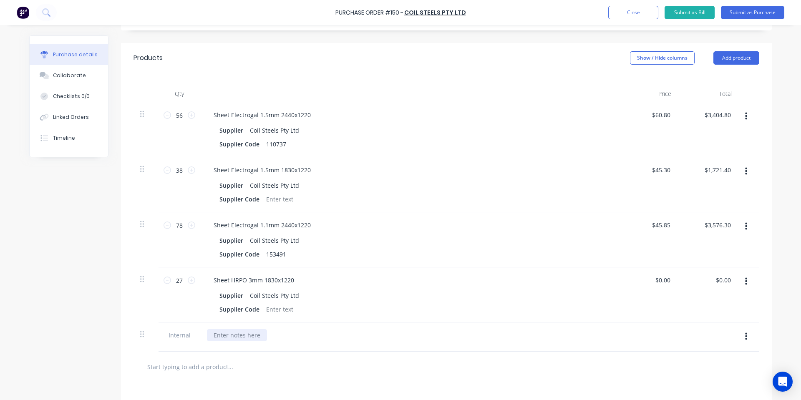
click at [247, 332] on div at bounding box center [237, 335] width 60 height 12
click at [741, 334] on button "button" at bounding box center [746, 336] width 20 height 15
drag, startPoint x: 687, startPoint y: 375, endPoint x: 685, endPoint y: 355, distance: 20.1
click at [688, 375] on button "Delete" at bounding box center [720, 375] width 71 height 17
click at [742, 65] on div "Products Show / Hide columns Add product" at bounding box center [446, 58] width 651 height 30
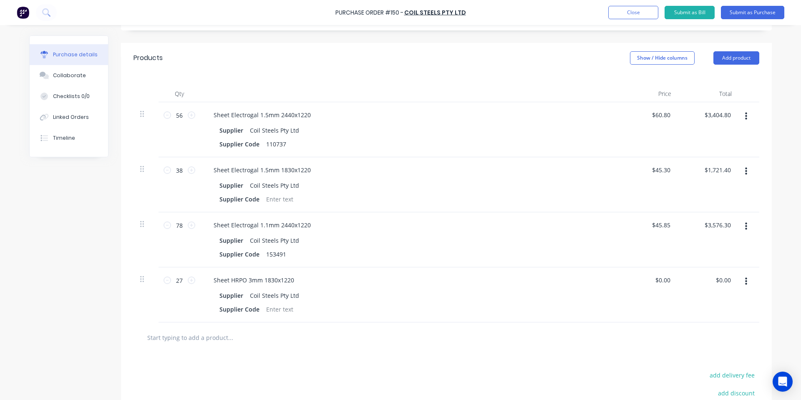
click at [743, 65] on div "Products Show / Hide columns Add product" at bounding box center [446, 58] width 651 height 30
click at [743, 59] on button "Add product" at bounding box center [736, 57] width 46 height 13
click at [714, 161] on div "Notes (External)" at bounding box center [719, 163] width 64 height 12
click at [249, 334] on div at bounding box center [237, 335] width 60 height 12
click at [267, 277] on div "Sheet HRPO 3mm 1830x1220" at bounding box center [254, 280] width 94 height 12
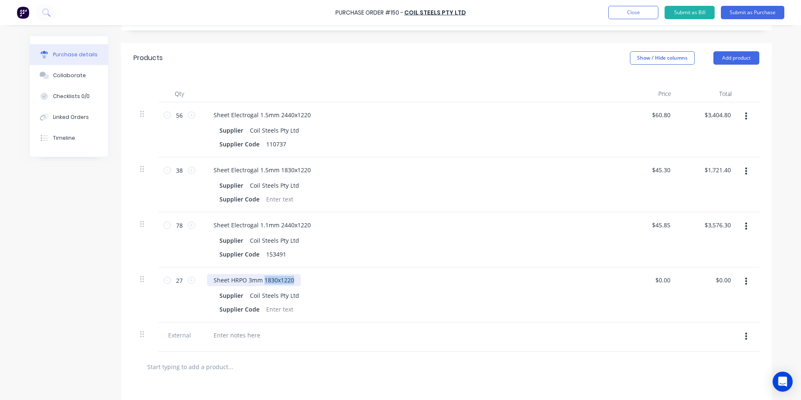
click at [267, 277] on div "Sheet HRPO 3mm 1830x1220" at bounding box center [254, 280] width 94 height 12
copy div "Sheet HRPO 3mm 1830x1220"
click at [244, 329] on div at bounding box center [408, 336] width 417 height 29
click at [247, 332] on div at bounding box center [237, 335] width 60 height 12
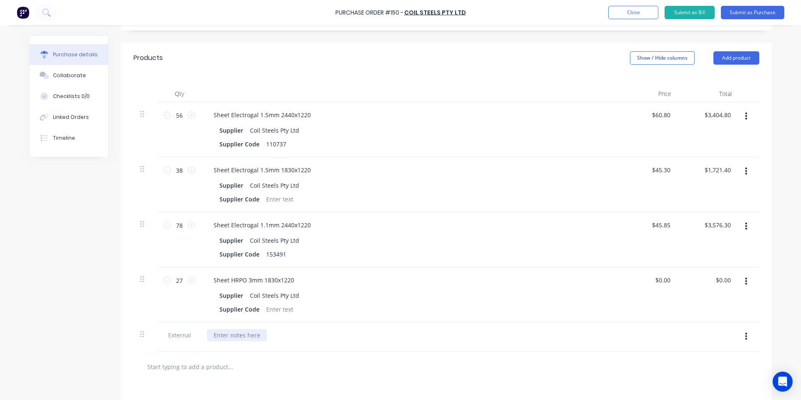
paste div
click at [417, 287] on div "Sheet HRPO 3mm 1830x1220 Supplier Coil Steels Pty Ltd Supplier Code" at bounding box center [408, 294] width 417 height 55
click at [302, 338] on div "Sheet HRPO 3mm 1830x1220 - 10 Delivered on 01/10/2025 | 17 Backordered" at bounding box center [314, 335] width 214 height 12
click at [388, 333] on div "Sheet HRPO 3mm 1830x1220 - 10 x Delivered on 01/10/2025 | 17 Backordered" at bounding box center [316, 335] width 218 height 12
click at [345, 378] on div at bounding box center [446, 367] width 626 height 30
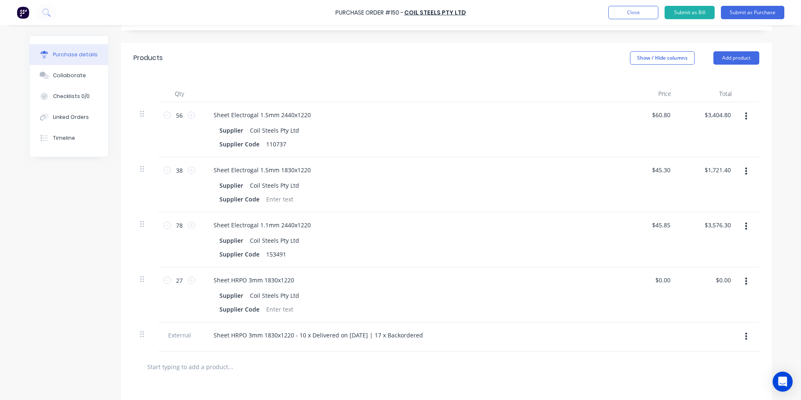
click at [477, 356] on div at bounding box center [446, 367] width 626 height 30
click at [223, 366] on input "text" at bounding box center [230, 366] width 167 height 17
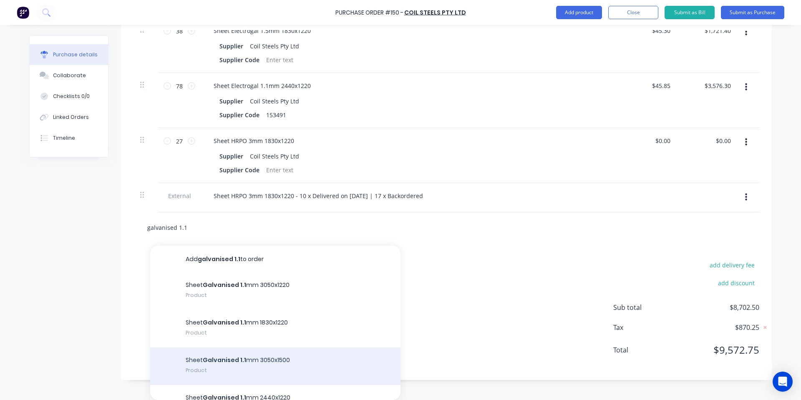
scroll to position [111, 0]
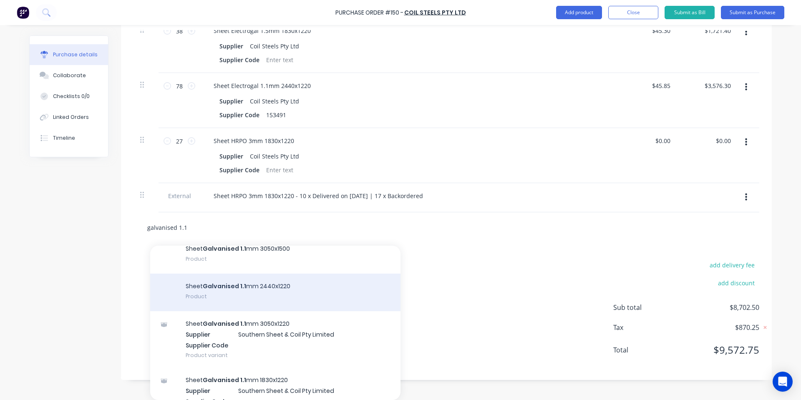
type input "galvanised 1.1"
click at [305, 292] on div "Sheet Galvanised 1.1 mm 2440x1220 Product" at bounding box center [275, 293] width 250 height 38
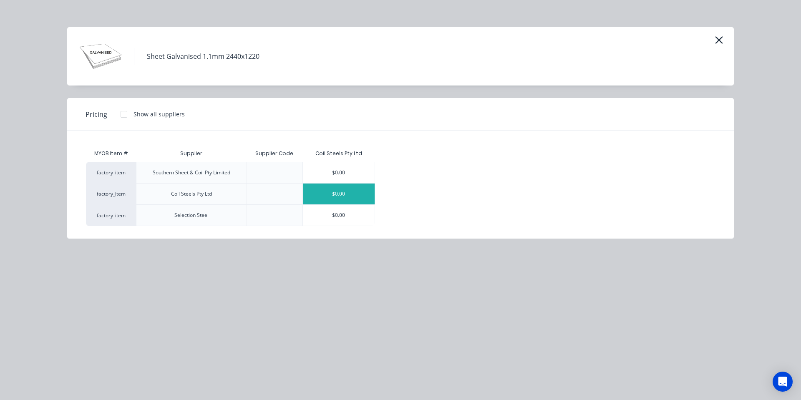
click at [344, 193] on div "$0.00" at bounding box center [339, 194] width 72 height 21
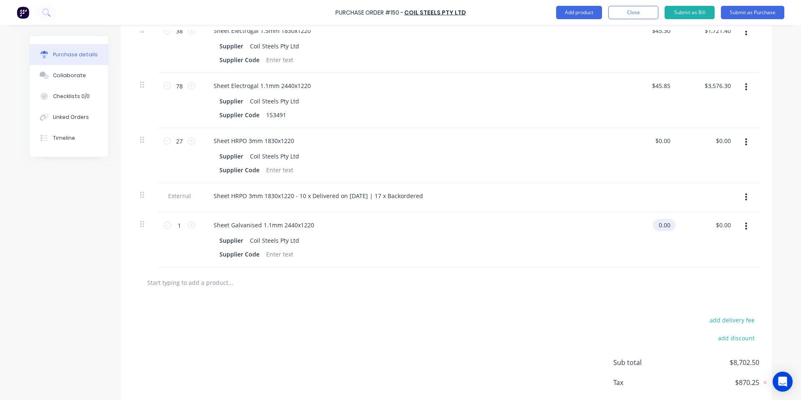
click at [666, 222] on input "0.00" at bounding box center [662, 225] width 19 height 12
type input "0"
type input "$47.30"
click at [511, 256] on div "Supplier Code" at bounding box center [407, 254] width 382 height 12
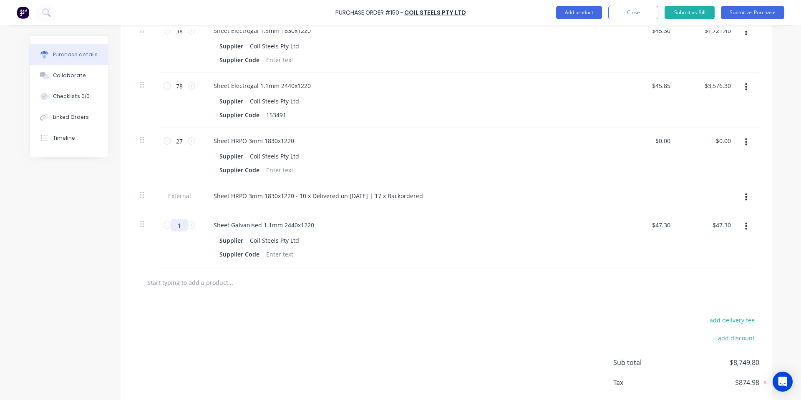
click at [171, 228] on input "1" at bounding box center [179, 225] width 17 height 13
type input "3"
type input "$141.90"
type input "3"
click at [273, 309] on div "add delivery fee add discount Sub total $8,844.40 Tax $884.44 Total $9,728.84" at bounding box center [446, 366] width 651 height 137
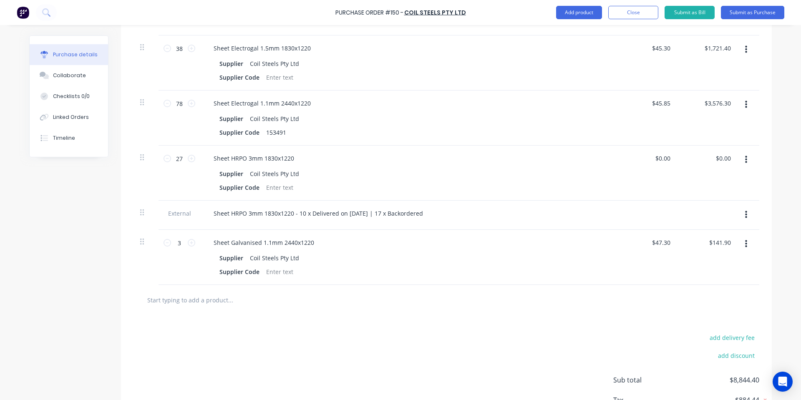
scroll to position [236, 0]
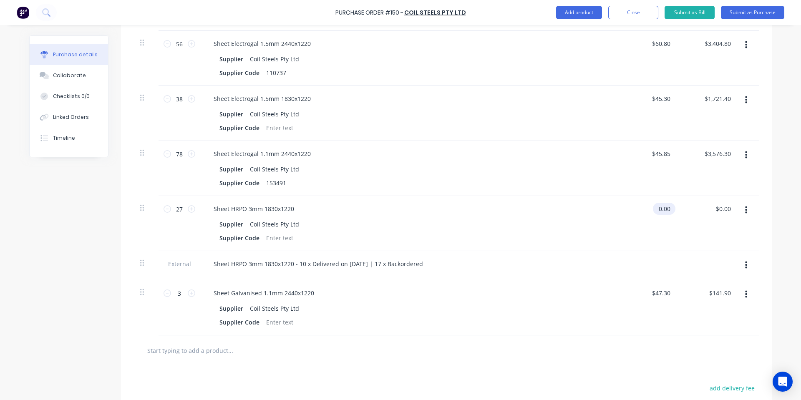
click at [665, 206] on input "0.00" at bounding box center [662, 209] width 19 height 12
click at [665, 206] on input "0.00" at bounding box center [664, 209] width 16 height 12
click at [652, 237] on div "77.70 77.70" at bounding box center [647, 223] width 60 height 55
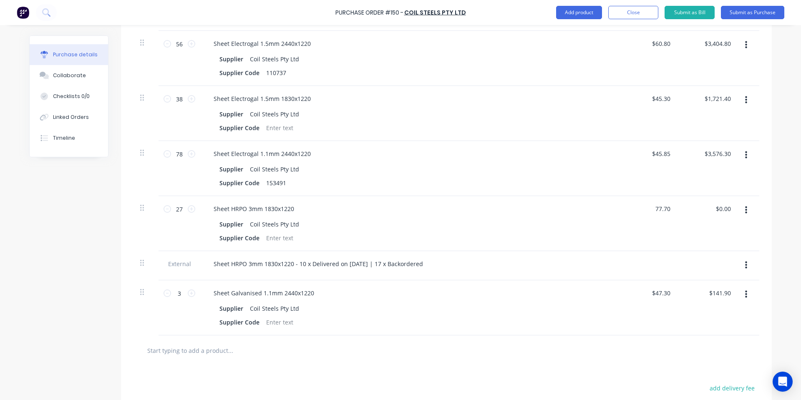
type input "$77.70"
type input "$2,097.90"
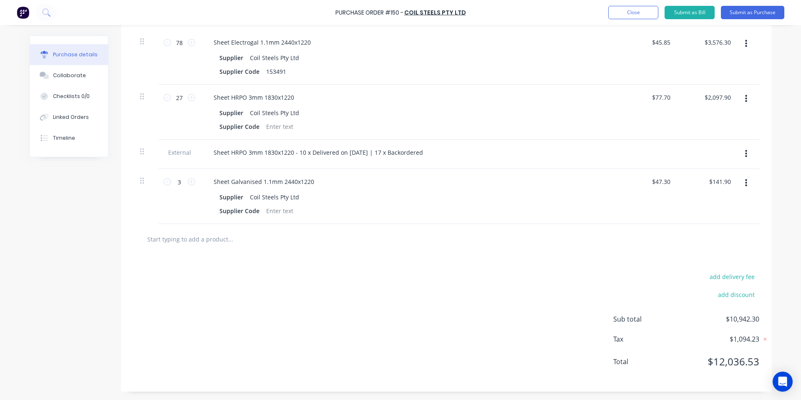
scroll to position [0, 0]
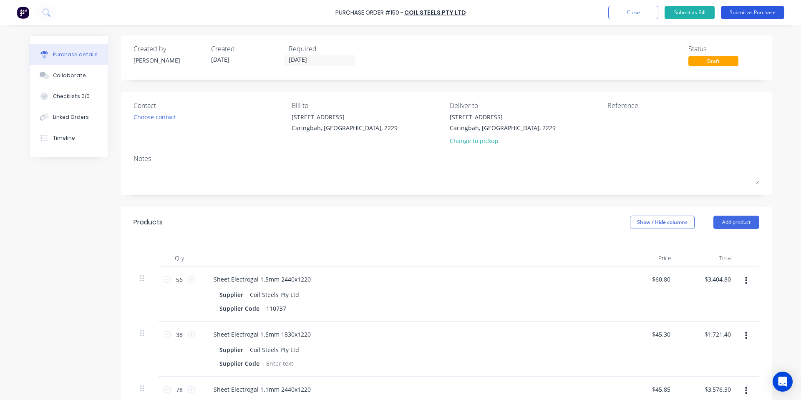
click at [728, 14] on button "Submit as Purchase" at bounding box center [752, 12] width 63 height 13
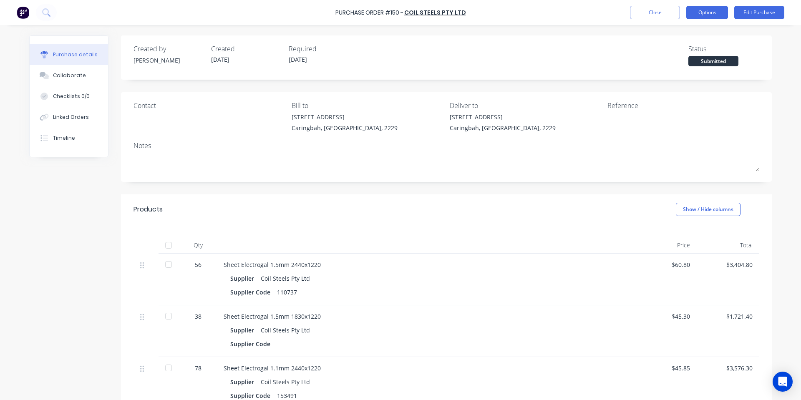
click at [716, 13] on button "Options" at bounding box center [707, 12] width 42 height 13
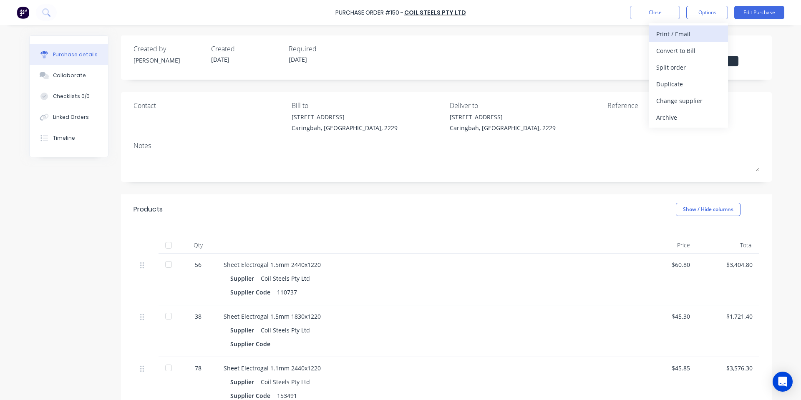
click at [676, 38] on div "Print / Email" at bounding box center [688, 34] width 64 height 12
click at [681, 51] on div "With pricing" at bounding box center [688, 51] width 64 height 12
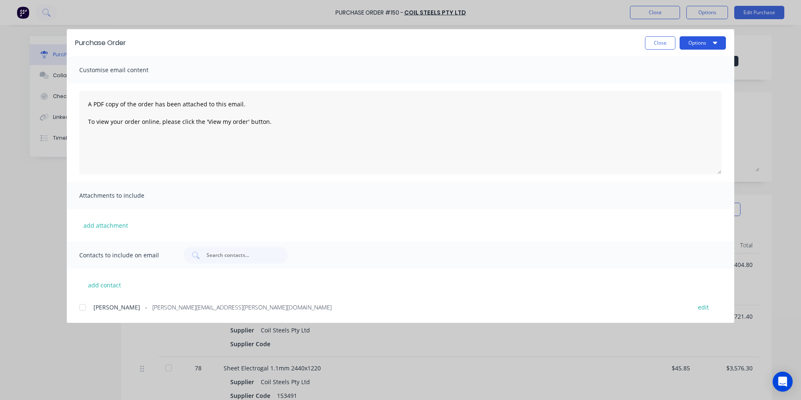
click at [682, 39] on button "Options" at bounding box center [703, 42] width 46 height 13
click at [669, 84] on div "Print" at bounding box center [686, 81] width 64 height 12
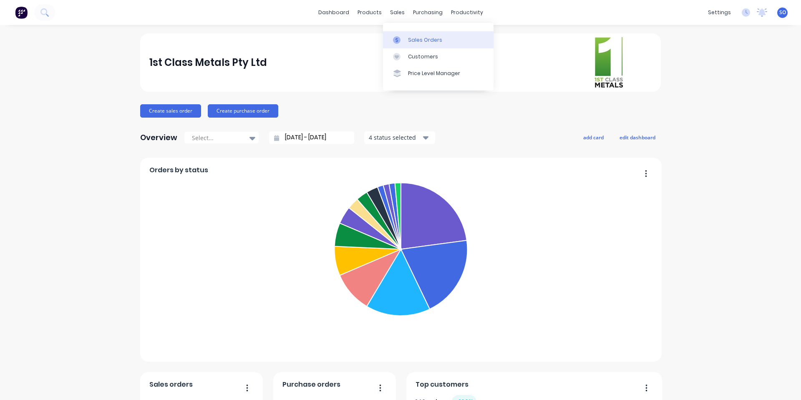
click at [401, 38] on div at bounding box center [399, 40] width 13 height 8
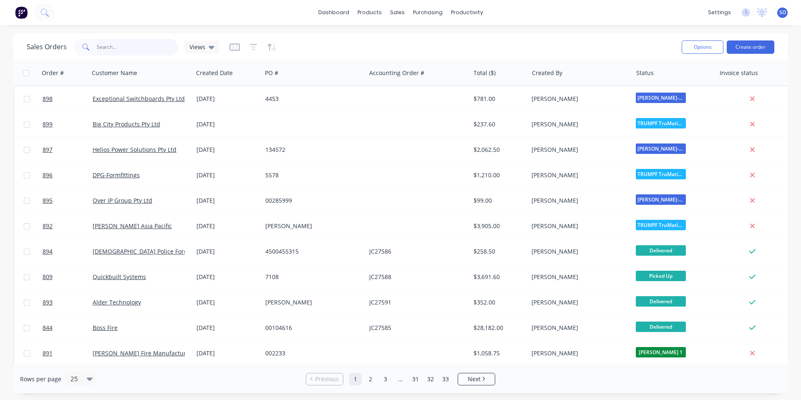
click at [144, 52] on input "text" at bounding box center [137, 47] width 81 height 17
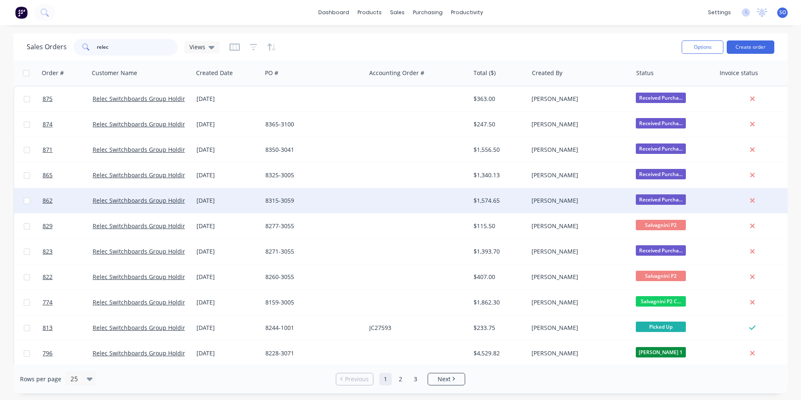
type input "relec"
click at [322, 201] on div "8315-3059" at bounding box center [311, 200] width 93 height 8
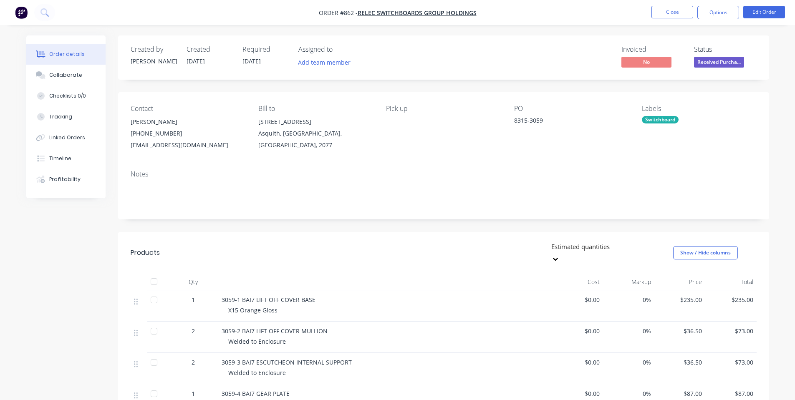
click at [732, 60] on span "Received Purcha..." at bounding box center [719, 62] width 50 height 10
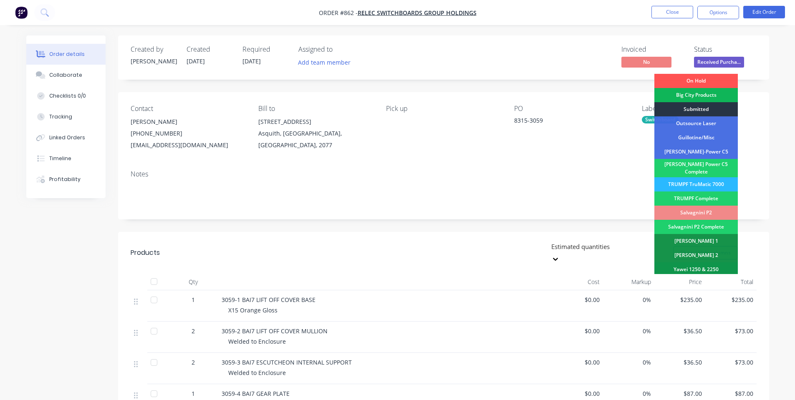
click at [713, 112] on div "Submitted" at bounding box center [695, 109] width 83 height 14
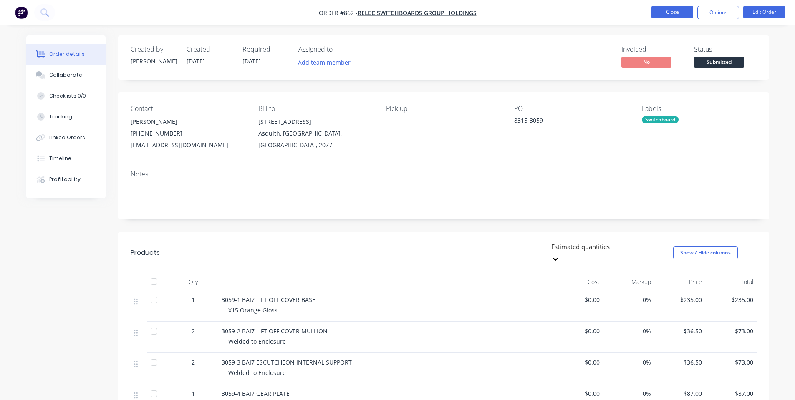
click at [684, 8] on button "Close" at bounding box center [672, 12] width 42 height 13
